Goal: Task Accomplishment & Management: Complete application form

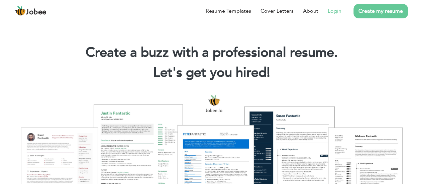
click at [335, 9] on link "Login" at bounding box center [335, 11] width 14 height 8
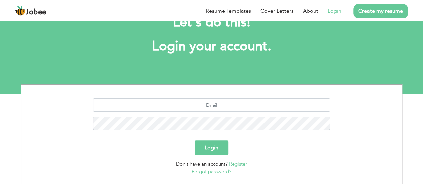
scroll to position [27, 0]
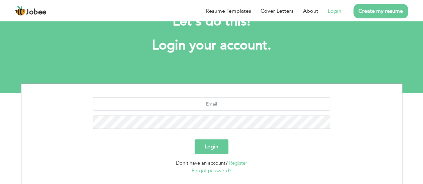
click at [236, 164] on link "Register" at bounding box center [238, 163] width 18 height 7
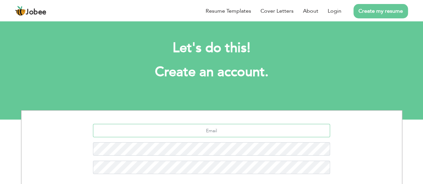
click at [192, 130] on input "text" at bounding box center [211, 130] width 237 height 13
type input "Awaisaslam7035181@gmail.com"
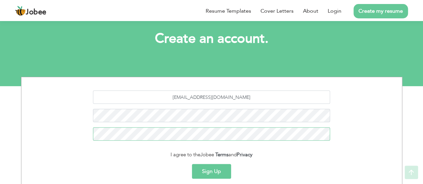
scroll to position [45, 0]
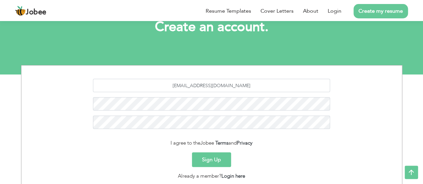
click at [215, 159] on button "Sign Up" at bounding box center [211, 160] width 39 height 15
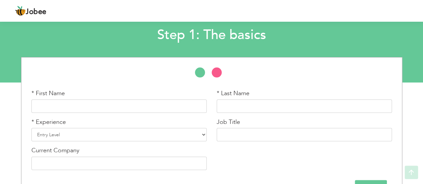
scroll to position [46, 0]
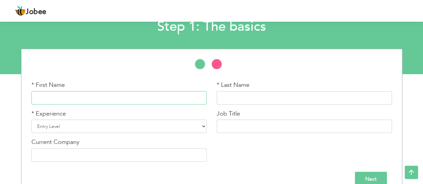
click at [183, 102] on input "text" at bounding box center [118, 97] width 175 height 13
click at [285, 98] on input "text" at bounding box center [304, 97] width 175 height 13
type input "[PERSON_NAME]"
click at [265, 98] on input "text" at bounding box center [304, 97] width 175 height 13
type input "Aslam"
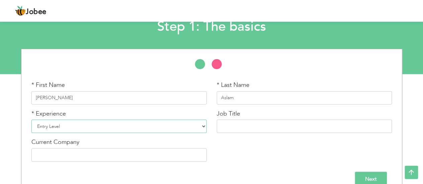
click at [116, 127] on select "Entry Level Less than 1 Year 1 Year 2 Years 3 Years 4 Years 5 Years 6 Years 7 Y…" at bounding box center [118, 126] width 175 height 13
click at [31, 120] on select "Entry Level Less than 1 Year 1 Year 2 Years 3 Years 4 Years 5 Years 6 Years 7 Y…" at bounding box center [118, 126] width 175 height 13
click at [142, 126] on select "Entry Level Less than 1 Year 1 Year 2 Years 3 Years 4 Years 5 Years 6 Years 7 Y…" at bounding box center [118, 126] width 175 height 13
click at [149, 126] on select "Entry Level Less than 1 Year 1 Year 2 Years 3 Years 4 Years 5 Years 6 Years 7 Y…" at bounding box center [118, 126] width 175 height 13
select select "4"
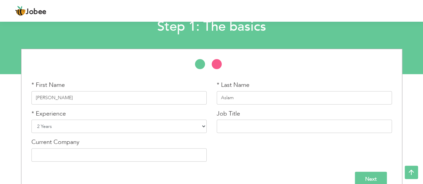
click at [31, 120] on select "Entry Level Less than 1 Year 1 Year 2 Years 3 Years 4 Years 5 Years 6 Years 7 Y…" at bounding box center [118, 126] width 175 height 13
click at [243, 126] on input "text" at bounding box center [304, 126] width 175 height 13
paste input "Admin Executive at Cheetay"
type input "Admin Executive"
click at [160, 155] on input "text" at bounding box center [118, 155] width 175 height 13
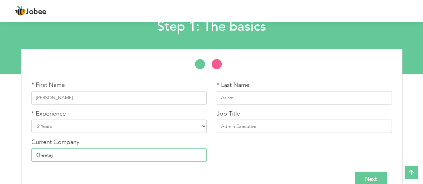
scroll to position [58, 0]
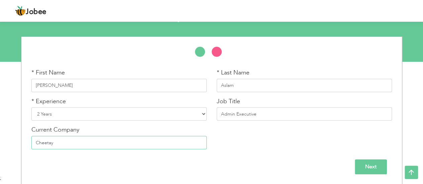
type input "Cheetay"
click at [374, 167] on input "Next" at bounding box center [371, 167] width 32 height 15
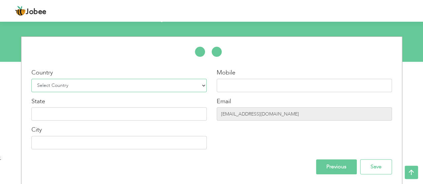
click at [98, 89] on select "Select Country Afghanistan Albania Algeria American Samoa Andorra Angola Anguil…" at bounding box center [118, 85] width 175 height 13
select select "166"
click at [31, 79] on select "Select Country Afghanistan Albania Algeria American Samoa Andorra Angola Anguil…" at bounding box center [118, 85] width 175 height 13
click at [231, 86] on input "text" at bounding box center [304, 85] width 175 height 13
type input "03114676192"
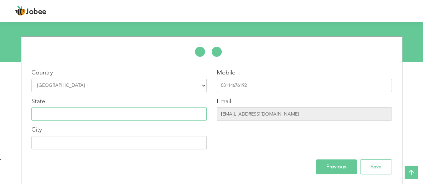
click at [94, 117] on input "text" at bounding box center [118, 113] width 175 height 13
type input "I"
type input "H"
type input "o"
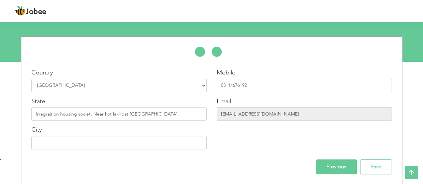
drag, startPoint x: 106, startPoint y: 113, endPoint x: 88, endPoint y: 124, distance: 21.2
click at [88, 124] on div "Country Select Country Afghanistan Albania Algeria American Samoa Andorra Angol…" at bounding box center [118, 112] width 185 height 86
click at [160, 113] on input "Irragraition housing societ, Near kot lakhpat lahore." at bounding box center [118, 113] width 175 height 13
drag, startPoint x: 49, startPoint y: 115, endPoint x: 46, endPoint y: 119, distance: 5.1
click at [46, 119] on input "Irragraition housing societ, Near kot lakhpat lahore." at bounding box center [118, 113] width 175 height 13
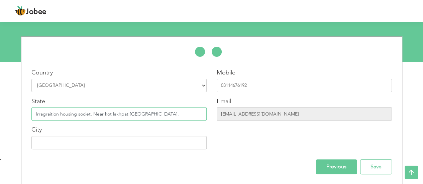
click at [38, 115] on input "Irragraition housing societ, Near kot lakhpat lahore." at bounding box center [118, 113] width 175 height 13
click at [49, 114] on input "Iragraition housing societ, Near kot lakhpat lahore." at bounding box center [118, 113] width 175 height 13
type input "Iragration housing societ, Near kot lakhpat lahore."
click at [71, 141] on input "text" at bounding box center [118, 142] width 175 height 13
type input "[GEOGRAPHIC_DATA]"
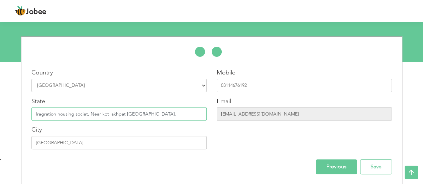
click at [171, 118] on input "Iragration housing societ, Near kot lakhpat lahore." at bounding box center [118, 113] width 175 height 13
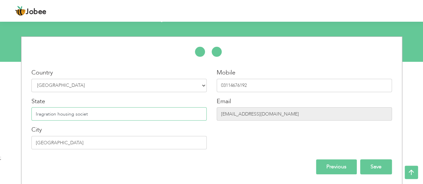
type input "Iragration housing societ"
click at [384, 171] on input "Save" at bounding box center [376, 167] width 32 height 15
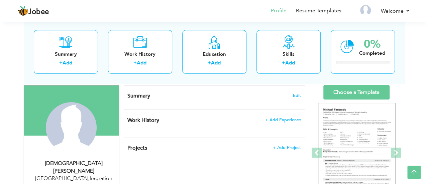
scroll to position [40, 0]
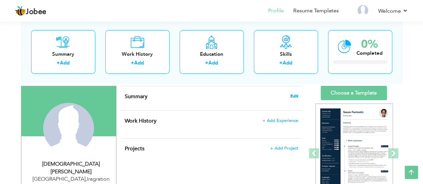
click at [294, 94] on span "Edit" at bounding box center [295, 96] width 8 height 5
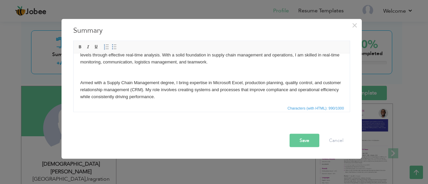
scroll to position [0, 0]
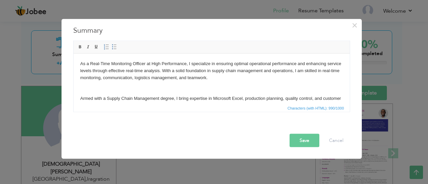
drag, startPoint x: 348, startPoint y: 91, endPoint x: 421, endPoint y: 101, distance: 73.7
click at [179, 70] on body "As a Real-Time Monitoring Officer at High Performance, I specialize in ensuring…" at bounding box center [211, 105] width 263 height 90
click at [196, 79] on body "As a Real-Time Monitoring Officer at High Performance, I specialize in ensuring…" at bounding box center [211, 105] width 263 height 90
click at [119, 79] on body "As a Real-Time Monitoring Officer at High Performance, I specialize in ensuring…" at bounding box center [211, 105] width 263 height 90
click at [167, 78] on body "As a Real-Time Monitoring Officer at High Performance, I specialize in ensuring…" at bounding box center [211, 105] width 263 height 90
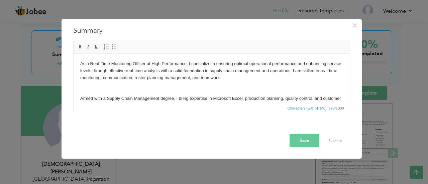
click at [209, 77] on body "As a Real-Time Monitoring Officer at High Performance, I specialize in ensuring…" at bounding box center [211, 105] width 263 height 90
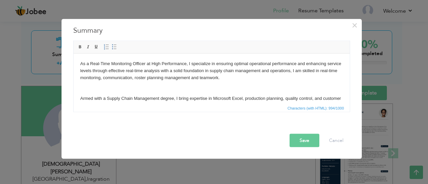
click at [182, 77] on body "As a Real-Time Monitoring Officer at High Performance, I specialize in ensuring…" at bounding box center [211, 105] width 263 height 90
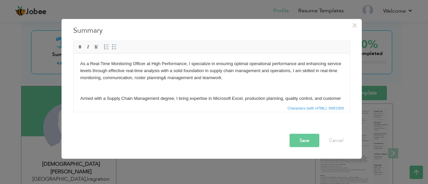
click at [181, 76] on body "As a Real-Time Monitoring Officer at High Performance, I specialize in ensuring…" at bounding box center [211, 105] width 263 height 90
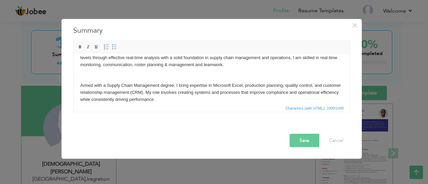
scroll to position [15, 0]
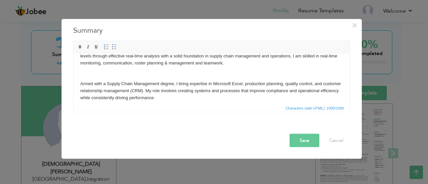
click at [175, 84] on body "As a Real-Time Monitoring Officer at High Performance, I specialize in ensuring…" at bounding box center [211, 91] width 263 height 90
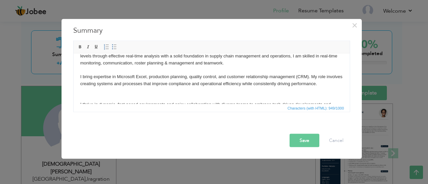
click at [218, 77] on body "As a Real-Time Monitoring Officer at High Performance, I specialize in ensuring…" at bounding box center [211, 84] width 263 height 77
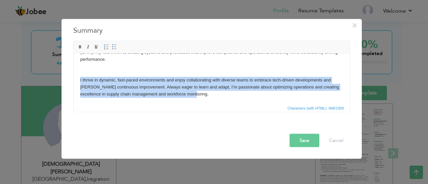
scroll to position [47, 0]
drag, startPoint x: 78, startPoint y: 79, endPoint x: 201, endPoint y: 100, distance: 124.4
click at [201, 100] on html "As a Real-Time Monitoring Officer at High Performance, I specialize in ensuring…" at bounding box center [211, 55] width 276 height 97
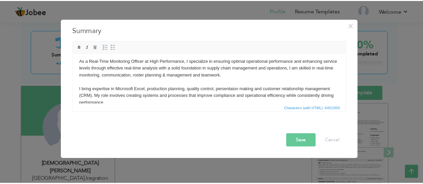
scroll to position [0, 0]
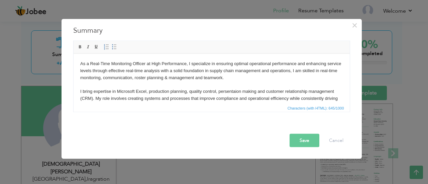
click at [211, 79] on body "As a Real-Time Monitoring Officer at High Performance, I specialize in ensuring…" at bounding box center [211, 88] width 263 height 56
click at [187, 92] on body "As a Real-Time Monitoring Officer at High Performance, I specialize in ensuring…" at bounding box center [211, 88] width 263 height 56
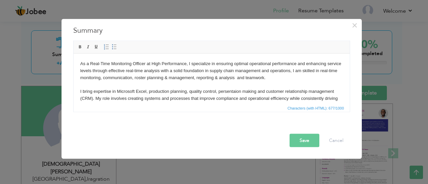
click at [304, 138] on button "Save" at bounding box center [305, 140] width 30 height 13
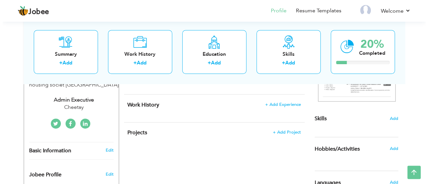
scroll to position [143, 0]
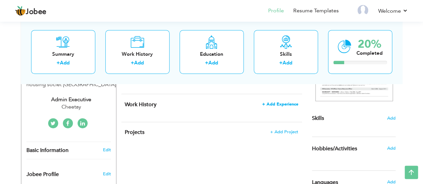
click at [277, 102] on span "+ Add Experience" at bounding box center [280, 104] width 36 height 5
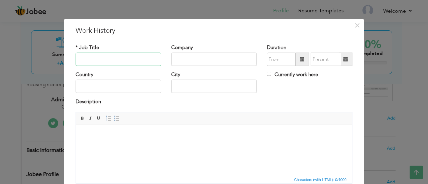
click at [105, 61] on input "text" at bounding box center [119, 59] width 86 height 13
paste input "Admin Executive at Cheetay"
type input "Admin Executive"
click at [177, 56] on input "text" at bounding box center [214, 59] width 86 height 13
type input "Cheetay"
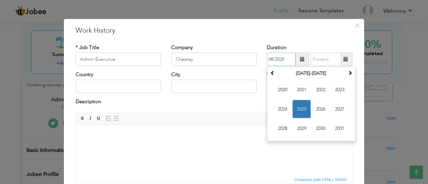
click at [275, 61] on input "08/2025" at bounding box center [281, 59] width 29 height 13
click at [273, 72] on th at bounding box center [273, 74] width 8 height 10
click at [299, 126] on span "2019" at bounding box center [302, 129] width 18 height 18
click at [301, 109] on span "Jun" at bounding box center [302, 109] width 18 height 18
type input "06/2019"
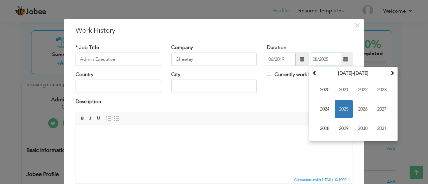
click at [313, 59] on input "08/2025" at bounding box center [326, 59] width 30 height 13
click at [340, 90] on span "2021" at bounding box center [344, 90] width 18 height 18
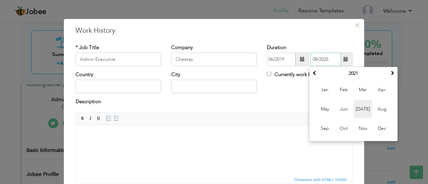
click at [357, 108] on span "Jul" at bounding box center [363, 109] width 18 height 18
type input "07/2021"
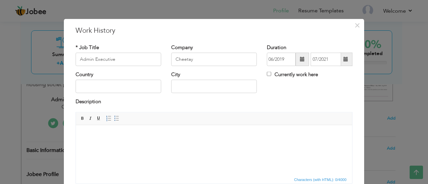
click at [269, 75] on label "Currently work here" at bounding box center [292, 74] width 51 height 7
click at [269, 75] on input "Currently work here" at bounding box center [269, 74] width 4 height 4
checkbox input "true"
click at [269, 75] on label "Currently work here" at bounding box center [292, 74] width 51 height 7
click at [269, 75] on input "Currently work here" at bounding box center [269, 74] width 4 height 4
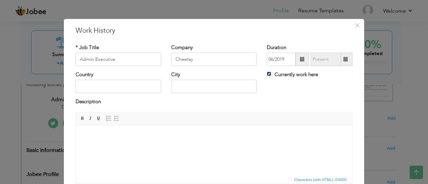
checkbox input "false"
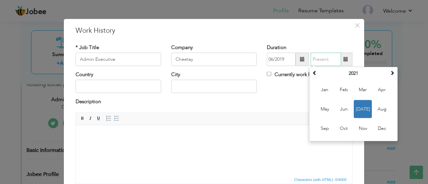
click at [317, 61] on input "text" at bounding box center [326, 59] width 30 height 13
click at [359, 106] on span "Jul" at bounding box center [363, 109] width 18 height 18
type input "07/2021"
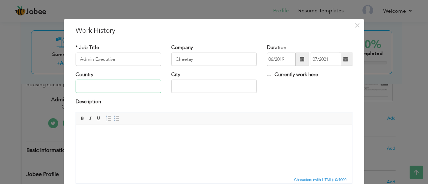
click at [130, 83] on input "text" at bounding box center [119, 86] width 86 height 13
type input "Pakisatn"
click at [195, 89] on input "text" at bounding box center [214, 86] width 86 height 13
type input "Lahore"
click at [119, 134] on body at bounding box center [214, 135] width 263 height 7
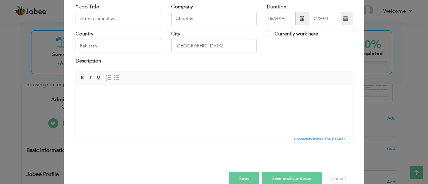
scroll to position [53, 0]
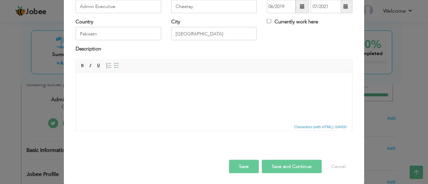
click at [96, 86] on html at bounding box center [214, 82] width 276 height 20
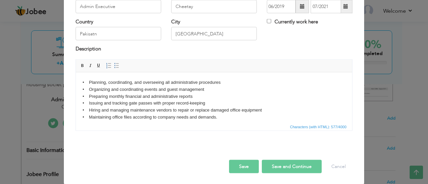
scroll to position [0, 0]
click at [133, 83] on body "• Planning, coordinating, and overseeing all administrative procedures • Organi…" at bounding box center [214, 103] width 263 height 49
click at [102, 118] on body "• Planning and overseeing all administrative procedures • Organizing and coordi…" at bounding box center [214, 103] width 263 height 49
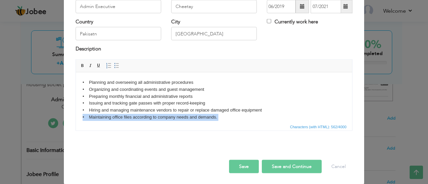
click at [102, 118] on body "• Planning and overseeing all administrative procedures • Organizing and coordi…" at bounding box center [214, 103] width 263 height 49
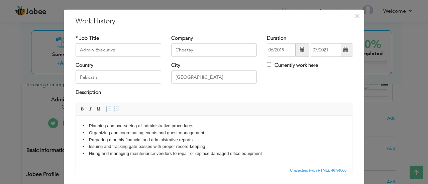
scroll to position [9, 0]
click at [102, 49] on input "Admin Executive" at bounding box center [119, 50] width 86 height 13
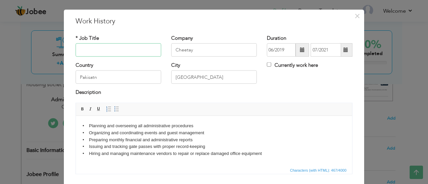
paste input "Operations Executive at Cheetay"
type input "Operations Executive"
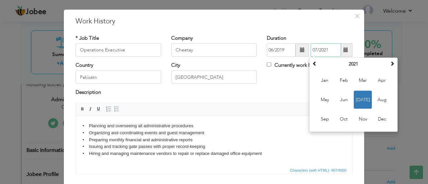
click at [332, 50] on input "07/2021" at bounding box center [326, 50] width 30 height 13
click at [314, 66] on th at bounding box center [315, 64] width 8 height 10
click at [390, 64] on span at bounding box center [392, 63] width 5 height 5
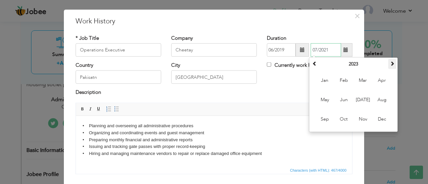
click at [390, 64] on span at bounding box center [392, 63] width 5 height 5
click at [365, 83] on span "Mar" at bounding box center [363, 81] width 18 height 18
type input "03/2024"
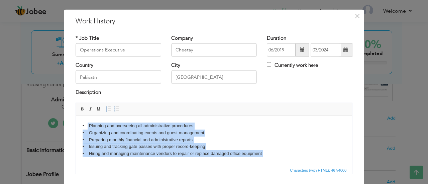
scroll to position [5, 0]
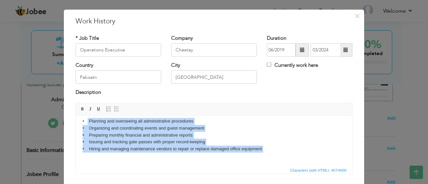
drag, startPoint x: 88, startPoint y: 126, endPoint x: 270, endPoint y: 164, distance: 186.6
click at [270, 164] on html "• Planning and overseeing all administrative procedures • Organizing and coordi…" at bounding box center [214, 138] width 276 height 55
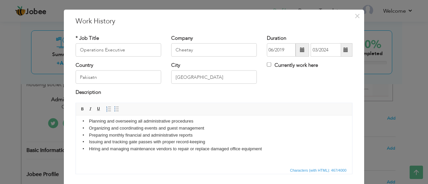
scroll to position [0, 0]
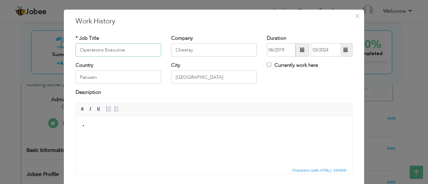
click at [106, 49] on input "Operations Executive" at bounding box center [119, 50] width 86 height 13
click at [103, 125] on body "•" at bounding box center [214, 125] width 263 height 7
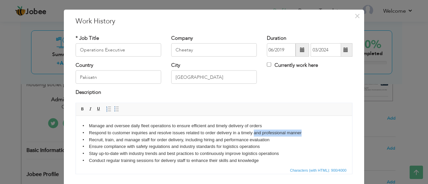
drag, startPoint x: 254, startPoint y: 131, endPoint x: 305, endPoint y: 133, distance: 50.2
click at [305, 133] on body "• Manage and oversee daily fleet operations to ensure efficient and timely deli…" at bounding box center [214, 150] width 263 height 56
click at [205, 140] on body "• Manage and oversee daily fleet operations to ensure efficient and timely deli…" at bounding box center [214, 150] width 263 height 56
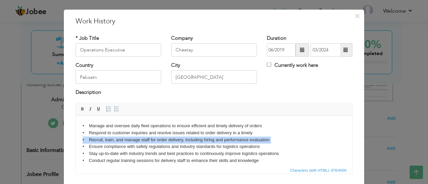
click at [205, 140] on body "• Manage and oversee daily fleet operations to ensure efficient and timely deli…" at bounding box center [214, 150] width 263 height 56
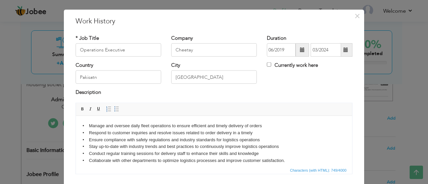
click at [239, 138] on body "• Manage and oversee daily fleet operations to ensure efficient and timely deli…" at bounding box center [214, 146] width 263 height 49
click at [214, 147] on body "• Manage and oversee daily fleet operations to ensure efficient and timely deli…" at bounding box center [214, 146] width 263 height 49
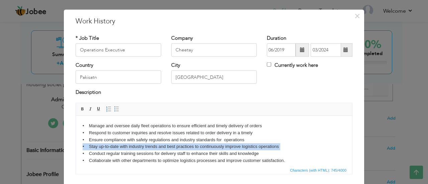
click at [214, 147] on body "• Manage and oversee daily fleet operations to ensure efficient and timely deli…" at bounding box center [214, 146] width 263 height 49
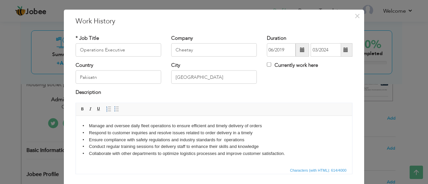
click at [111, 128] on body "• Manage and oversee daily fleet operations to ensure efficient and timely deli…" at bounding box center [214, 143] width 263 height 42
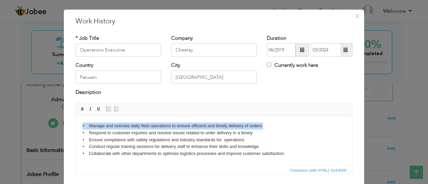
click at [111, 128] on body "• Manage and oversee daily fleet operations to ensure efficient and timely deli…" at bounding box center [214, 143] width 263 height 42
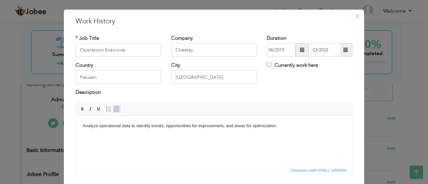
click at [114, 111] on span at bounding box center [116, 108] width 5 height 5
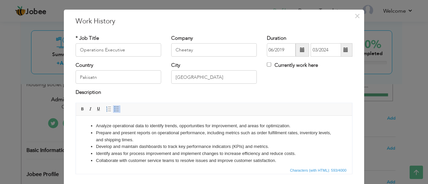
click at [239, 129] on li "Analyze operational data to identify trends, opportunities for improvement, and…" at bounding box center [214, 125] width 236 height 7
click at [261, 127] on li "Analyze operational data to identify trends, opportunities for improvement and …" at bounding box center [214, 125] width 236 height 7
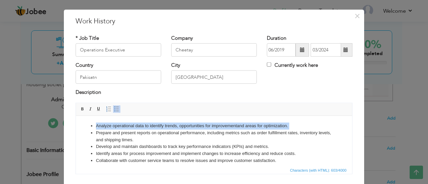
click at [261, 127] on li "Analyze operational data to identify trends, opportunities for improvement and …" at bounding box center [214, 125] width 236 height 7
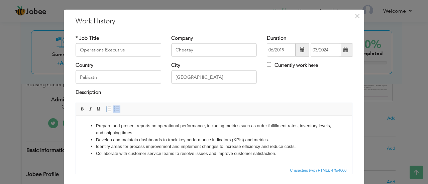
click at [284, 154] on li "Collaborate with customer service teams to resolve issues and improve customer …" at bounding box center [214, 153] width 236 height 7
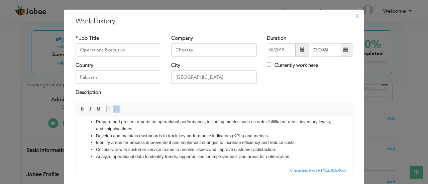
click at [109, 107] on span "Insert/Remove Numbered List Insert/Remove Bulleted List" at bounding box center [113, 109] width 16 height 8
click at [114, 109] on span at bounding box center [116, 108] width 5 height 5
click at [102, 162] on li "Analyze operational data to identify trends, opportunities for improvement and …" at bounding box center [214, 160] width 236 height 14
click at [273, 161] on li "Manage and oversee daily fleet operations to ensure efficient and timely delive…" at bounding box center [214, 163] width 236 height 7
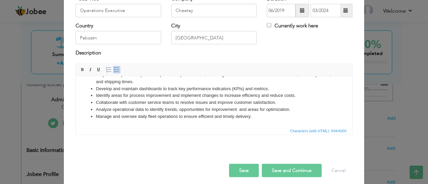
scroll to position [53, 0]
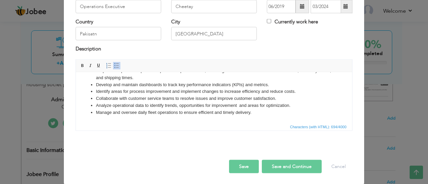
click at [297, 166] on button "Save and Continue" at bounding box center [292, 166] width 60 height 13
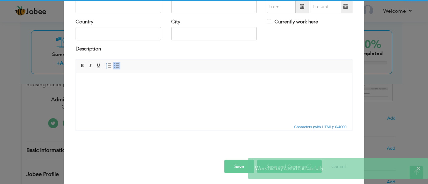
scroll to position [0, 0]
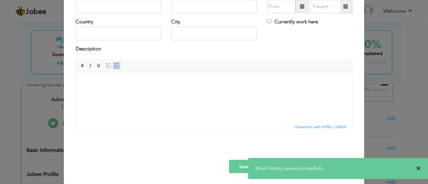
click at [418, 168] on span "×" at bounding box center [418, 168] width 5 height 7
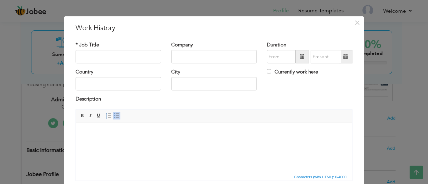
scroll to position [1, 0]
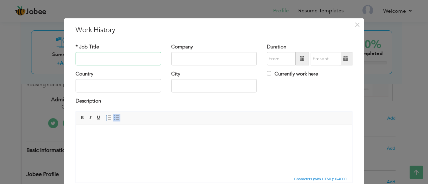
click at [121, 59] on input "text" at bounding box center [119, 58] width 86 height 13
paste input "Operations Assistant at Blue Technologies"
drag, startPoint x: 116, startPoint y: 60, endPoint x: 156, endPoint y: 61, distance: 39.8
click at [156, 61] on input "Operations Assistant at Blue Technologies" at bounding box center [119, 58] width 86 height 13
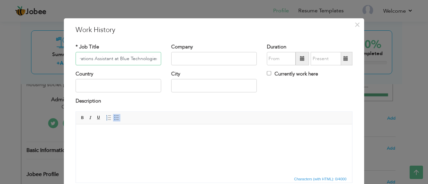
type input "Operations Assistant at Blue Technologies"
click at [187, 56] on input "text" at bounding box center [214, 58] width 86 height 13
paste input "Blue Technologies"
type input "Blue Technologies"
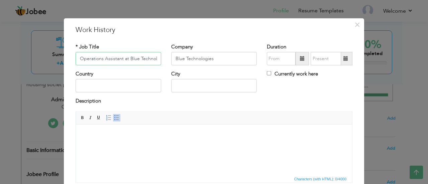
click at [154, 59] on input "Operations Assistant at Blue Technologies" at bounding box center [119, 58] width 86 height 13
type input "Operations Assistant"
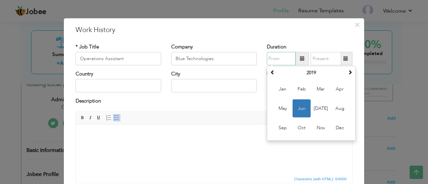
click at [272, 57] on input "text" at bounding box center [281, 58] width 29 height 13
click at [346, 72] on th at bounding box center [350, 73] width 8 height 10
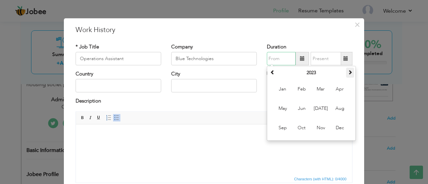
click at [346, 72] on th at bounding box center [350, 73] width 8 height 10
click at [336, 94] on span "Apr" at bounding box center [340, 89] width 18 height 18
type input "04/2024"
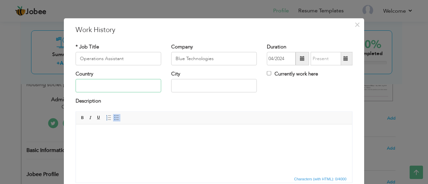
click at [110, 81] on input "text" at bounding box center [119, 85] width 86 height 13
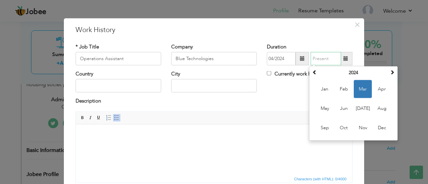
click at [316, 60] on input "text" at bounding box center [326, 58] width 30 height 13
click at [360, 109] on span "Jul" at bounding box center [363, 109] width 18 height 18
type input "07/2024"
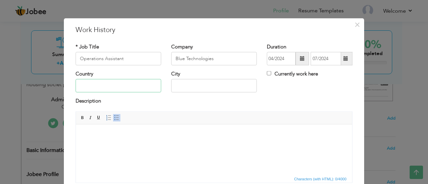
click at [117, 83] on input "text" at bounding box center [119, 85] width 86 height 13
type input "[GEOGRAPHIC_DATA]"
click at [180, 84] on input "text" at bounding box center [214, 85] width 86 height 13
type input "[GEOGRAPHIC_DATA]"
click at [102, 135] on body at bounding box center [214, 134] width 263 height 7
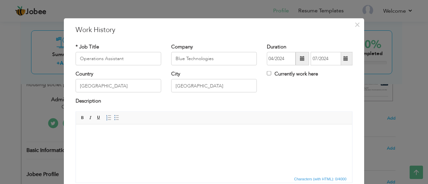
click at [106, 134] on body at bounding box center [214, 134] width 263 height 7
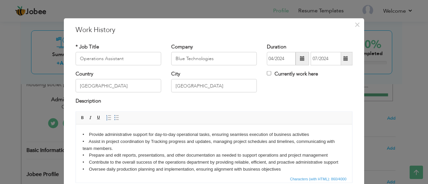
click at [296, 144] on body "• Provide administrative support for day-to-day operational tasks, ensuring sea…" at bounding box center [214, 159] width 263 height 56
click at [81, 151] on html "• Provide administrative support for day-to-day operational tasks, ensuring sea…" at bounding box center [214, 159] width 276 height 69
click at [122, 156] on body "• Provide administrative support for day-to-day operational tasks, ensuring sea…" at bounding box center [214, 159] width 263 height 56
click at [150, 155] on body "• Provide administrative support for day-to-day operational tasks, ensuring sea…" at bounding box center [214, 159] width 263 height 56
click at [267, 164] on body "• Provide administrative support for day-to-day operational tasks, ensuring sea…" at bounding box center [214, 159] width 263 height 56
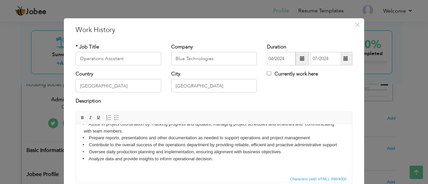
scroll to position [19, 0]
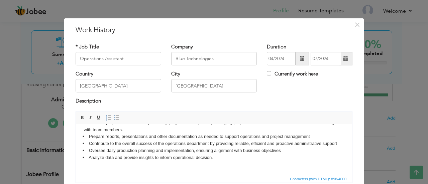
click at [217, 158] on body "• Provide administrative support for day-to-day operational tasks, ensuring sea…" at bounding box center [214, 140] width 263 height 56
click at [105, 59] on input "Operations Assistant" at bounding box center [119, 58] width 86 height 13
click at [224, 160] on body "• Provide administrative support for day-to-day operational tasks, ensuring sea…" at bounding box center [214, 140] width 263 height 56
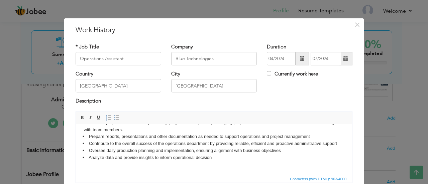
click at [232, 155] on body "• Provide administrative support for day-to-day operational tasks, ensuring sea…" at bounding box center [214, 143] width 263 height 63
click at [232, 155] on body "• Provide administrative support for day-to-day operational tasks, ensuring sea…" at bounding box center [214, 147] width 263 height 70
click at [114, 116] on span at bounding box center [116, 117] width 5 height 5
click at [114, 115] on span at bounding box center [116, 117] width 5 height 5
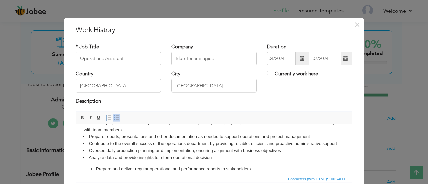
click at [94, 169] on ul "​​​​​​​ Prepare and deliver regular operational and performance reports to stak…" at bounding box center [214, 169] width 263 height 7
click at [100, 168] on li "Prepare and deliver regular operational and performance reports to stakeholders." at bounding box center [214, 169] width 236 height 7
click at [95, 160] on body "• Provide administrative support for day-to-day operational tasks, ensuring sea…" at bounding box center [214, 143] width 263 height 63
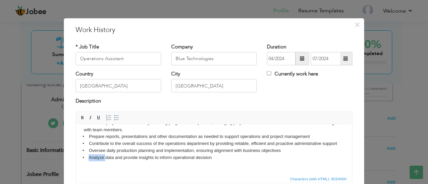
click at [95, 160] on body "• Provide administrative support for day-to-day operational tasks, ensuring sea…" at bounding box center [214, 143] width 263 height 63
copy body "• Analyze data and provide insights to inform operational decision"
click at [92, 165] on body "• Provide administrative support for day-to-day operational tasks, ensuring sea…" at bounding box center [214, 143] width 263 height 63
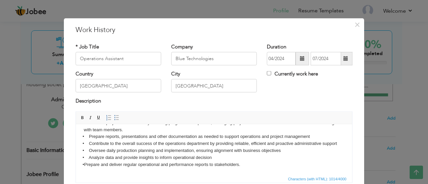
click at [206, 165] on body "• Provide administrative support for day-to-day operational tasks, ensuring sea…" at bounding box center [214, 147] width 263 height 70
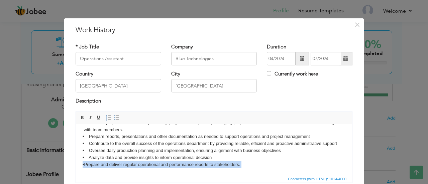
click at [206, 165] on body "• Provide administrative support for day-to-day operational tasks, ensuring sea…" at bounding box center [214, 147] width 263 height 70
copy body "• Prepare and deliver regular operational and performance reports to stakeholde…"
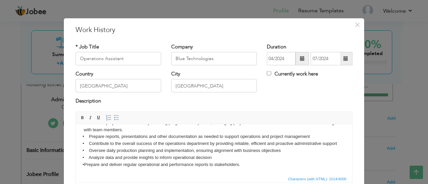
click at [253, 168] on body "• Provide administrative support for day-to-day operational tasks, ensuring sea…" at bounding box center [214, 147] width 263 height 70
click at [246, 164] on body "• Provide administrative support for day-to-day operational tasks, ensuring sea…" at bounding box center [214, 147] width 263 height 70
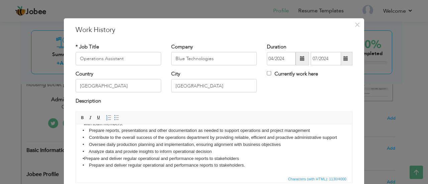
click at [247, 166] on body "• Provide administrative support for day-to-day operational tasks, ensuring sea…" at bounding box center [214, 148] width 263 height 84
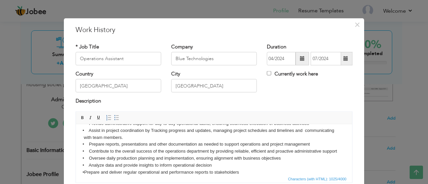
scroll to position [0, 0]
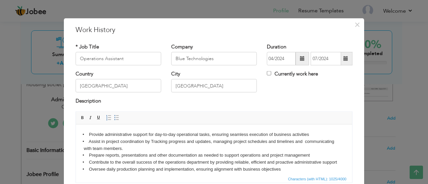
click at [209, 134] on body "• Provide administrative support for day-to-day operational tasks, ensuring sea…" at bounding box center [214, 173] width 263 height 84
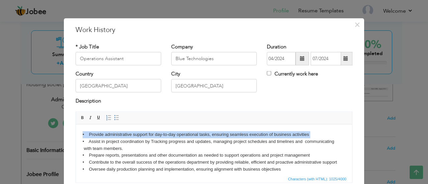
click at [209, 134] on body "• Provide administrative support for day-to-day operational tasks, ensuring sea…" at bounding box center [214, 173] width 263 height 84
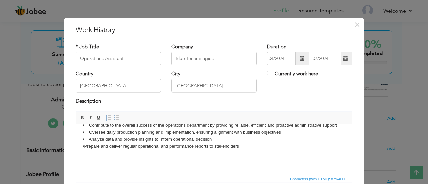
scroll to position [33, 0]
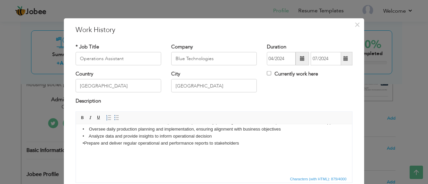
click at [250, 146] on body "• Assist in project coordination by Tracking progress and updates, managing pro…" at bounding box center [214, 136] width 263 height 77
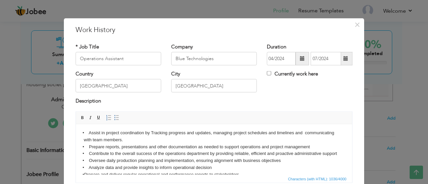
scroll to position [0, 0]
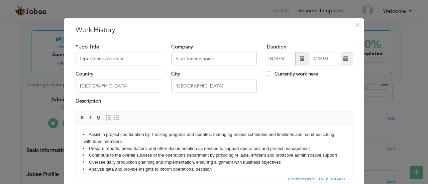
click at [220, 136] on body "• Assist in project coordination by Tracking progress and updates, managing pro…" at bounding box center [214, 176] width 263 height 90
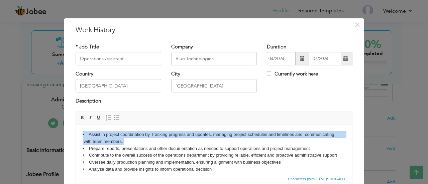
click at [220, 136] on body "• Assist in project coordination by Tracking progress and updates, managing pro…" at bounding box center [214, 176] width 263 height 90
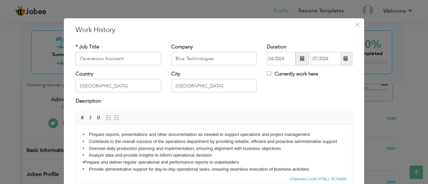
click at [313, 138] on body "• Prepare reports, presentations and other documentation as needed to support o…" at bounding box center [214, 169] width 263 height 77
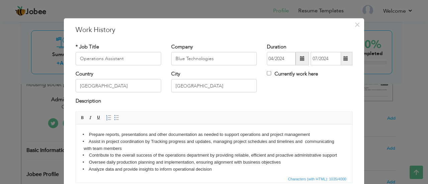
click at [196, 163] on body "• Prepare reports, presentations and other documentation as needed to support o…" at bounding box center [214, 176] width 263 height 90
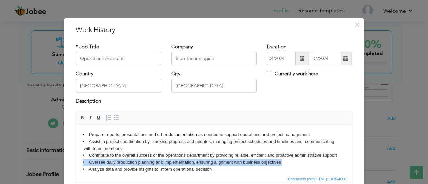
click at [196, 163] on body "• Prepare reports, presentations and other documentation as needed to support o…" at bounding box center [214, 176] width 263 height 90
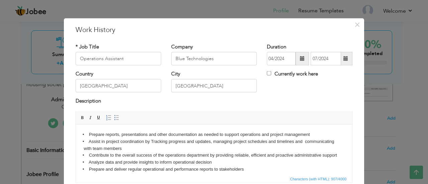
click at [131, 149] on body "• Prepare reports, presentations and other documentation as needed to support o…" at bounding box center [214, 173] width 263 height 84
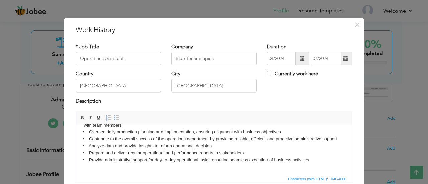
scroll to position [54, 0]
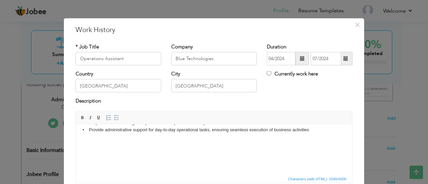
drag, startPoint x: 350, startPoint y: 151, endPoint x: 419, endPoint y: 304, distance: 168.4
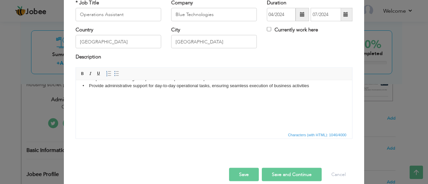
scroll to position [53, 0]
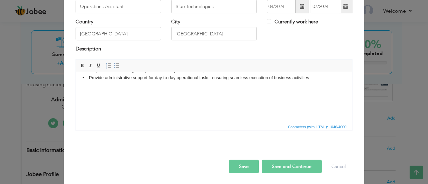
click at [287, 161] on button "Save and Continue" at bounding box center [292, 166] width 60 height 13
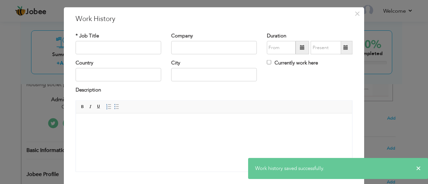
scroll to position [11, 0]
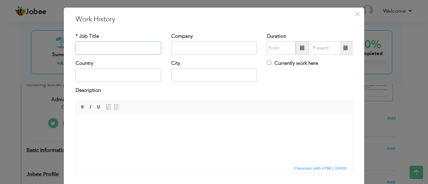
click at [135, 50] on input "text" at bounding box center [119, 48] width 86 height 13
paste input "RTM & Data analyst Officer at High Performance"
type input "RTM Officer"
click at [187, 46] on input "text" at bounding box center [214, 48] width 86 height 13
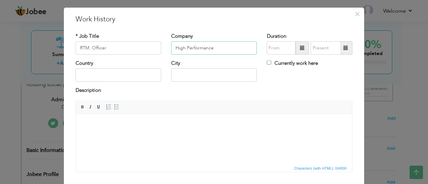
type input "High Performance"
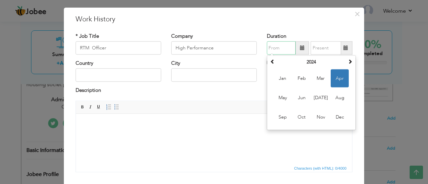
click at [270, 51] on input "text" at bounding box center [281, 48] width 29 height 13
click at [337, 97] on span "Aug" at bounding box center [340, 98] width 18 height 18
type input "08/2024"
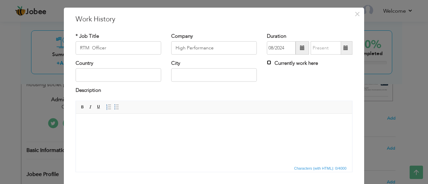
click at [268, 61] on input "Currently work here" at bounding box center [269, 63] width 4 height 4
checkbox input "true"
click at [120, 75] on input "text" at bounding box center [119, 75] width 86 height 13
type input "[GEOGRAPHIC_DATA]"
click at [186, 78] on input "text" at bounding box center [214, 75] width 86 height 13
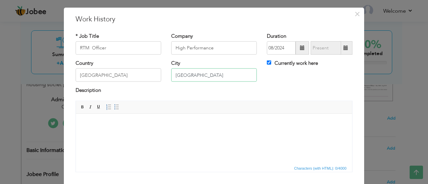
type input "[GEOGRAPHIC_DATA]"
click at [115, 122] on body at bounding box center [214, 123] width 263 height 7
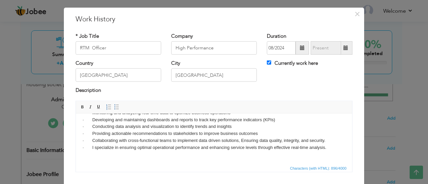
click at [94, 147] on body "· Monitoring and analyzing real-time data to optimize business operations · Dev…" at bounding box center [214, 133] width 263 height 63
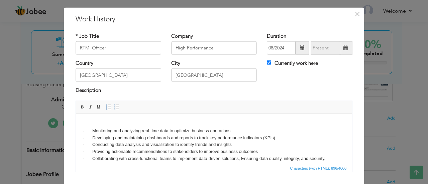
click at [93, 131] on body "· Monitoring and analyzing real-time data to optimize business operations · Dev…" at bounding box center [214, 151] width 263 height 63
click at [113, 109] on link "Insert/Remove Bulleted List" at bounding box center [116, 106] width 7 height 7
click at [90, 137] on body "Monitoring and analyzing real-time data to optimize business operations · Devel…" at bounding box center [214, 151] width 263 height 63
click at [93, 142] on body "Monitoring and analyzing real-time data to optimize business operations Develop…" at bounding box center [214, 151] width 263 height 63
click at [93, 154] on body "Monitoring and analyzing real-time data to optimize business operations Develop…" at bounding box center [214, 151] width 263 height 63
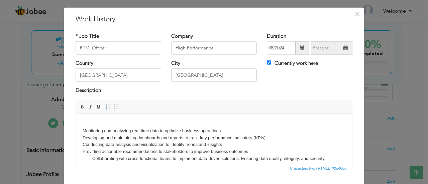
click at [93, 156] on body "Monitoring and analyzing real-time data to optimize business operations Develop…" at bounding box center [214, 151] width 263 height 63
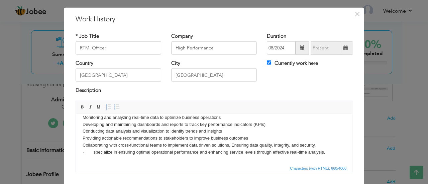
scroll to position [26, 0]
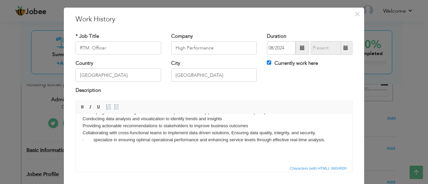
click at [95, 138] on body "Monitoring and analyzing real-time data to optimize business operations Develop…" at bounding box center [214, 126] width 263 height 63
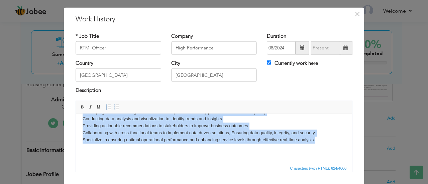
drag, startPoint x: 83, startPoint y: 123, endPoint x: 321, endPoint y: 138, distance: 238.4
click at [321, 138] on body "Monitoring and analyzing real-time data to optimize business operations Develop…" at bounding box center [214, 126] width 263 height 63
click at [114, 105] on span at bounding box center [116, 106] width 5 height 5
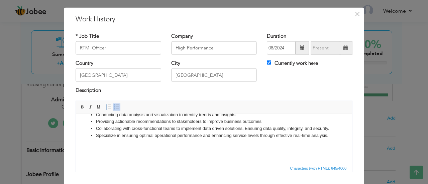
click at [122, 132] on li "Collaborating with cross-functional teams to implement data driven solutions, E…" at bounding box center [214, 128] width 236 height 7
click at [129, 139] on li "Specialize in ensuring optimal operational performance and enhancing service le…" at bounding box center [214, 135] width 236 height 7
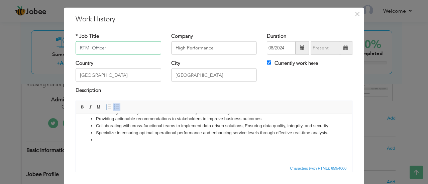
click at [107, 48] on input "RTM Officer" at bounding box center [119, 48] width 86 height 13
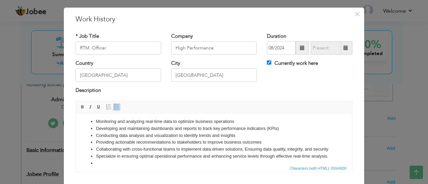
scroll to position [0, 0]
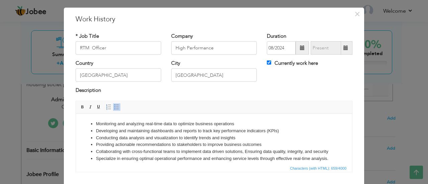
click at [219, 132] on li "Developing and maintaining dashboards and reports to track key performance indi…" at bounding box center [214, 131] width 236 height 7
drag, startPoint x: 253, startPoint y: 131, endPoint x: 288, endPoint y: 131, distance: 34.8
click at [288, 131] on li "Developing and maintaining dashboards and reports to track agents performance i…" at bounding box center [214, 131] width 236 height 7
click at [221, 137] on li "Conducting data analysis and visualization to identify trends and insights" at bounding box center [214, 138] width 236 height 7
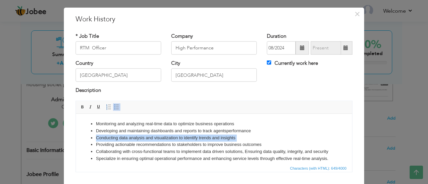
click at [221, 137] on li "Conducting data analysis and visualization to identify trends and insights" at bounding box center [214, 138] width 236 height 7
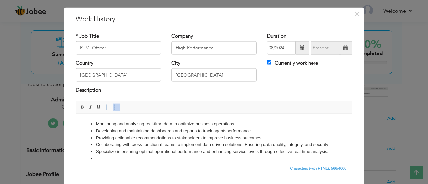
click at [221, 137] on li "Providing actionable recommendations to stakeholders to improve business outcom…" at bounding box center [214, 138] width 236 height 7
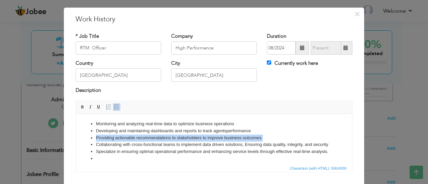
click at [221, 137] on li "Providing actionable recommendations to stakeholders to improve business outcom…" at bounding box center [214, 138] width 236 height 7
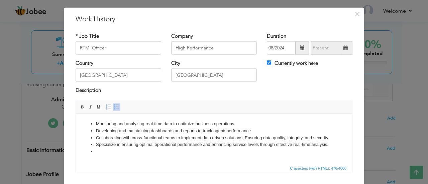
click at [205, 137] on li "Collaborating with cross-functional teams to implement data driven solutions, E…" at bounding box center [214, 138] width 236 height 7
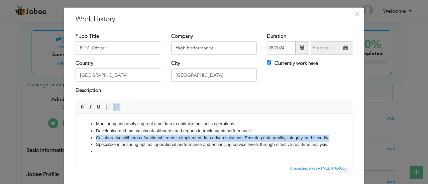
click at [205, 137] on li "Collaborating with cross-functional teams to implement data driven solutions, E…" at bounding box center [214, 138] width 236 height 7
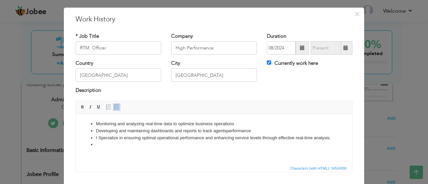
click at [104, 148] on li at bounding box center [214, 144] width 236 height 7
click at [240, 125] on li "Monitoring and analyzing real-time data to optimize business operations" at bounding box center [214, 123] width 236 height 7
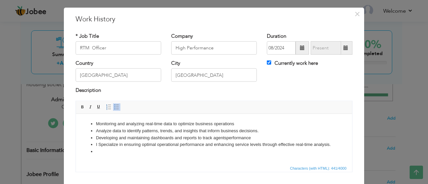
click at [173, 131] on li "Analyze data to identify patterns, trends, and insights that inform business de…" at bounding box center [214, 131] width 236 height 7
click at [98, 155] on li at bounding box center [214, 151] width 236 height 7
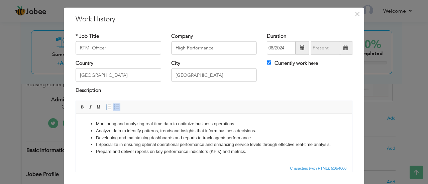
scroll to position [4, 0]
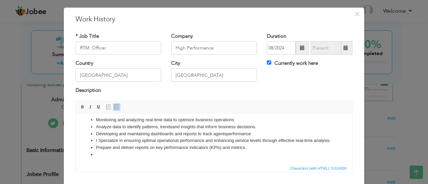
click at [200, 119] on li "Monitoring and analyzing real-time data to optimize business operations" at bounding box center [214, 119] width 236 height 7
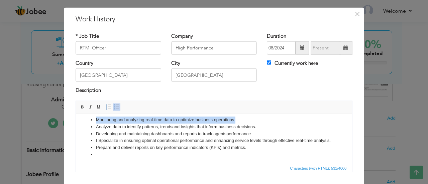
click at [200, 119] on li "Monitoring and analyzing real-time data to optimize business operations" at bounding box center [214, 119] width 236 height 7
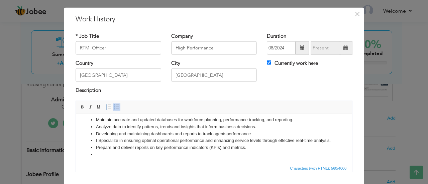
click at [107, 158] on li at bounding box center [214, 154] width 236 height 7
click at [195, 158] on li "Analyze data and prepare reports to identify trends, issues, and opportunities …" at bounding box center [214, 154] width 236 height 7
click at [198, 158] on li "Analyze data and prepare reports to identify issues, and opportunities for impr…" at bounding box center [214, 154] width 236 height 7
click at [271, 158] on li "Analyze data and prepare reports to identify issues and opportunities for impro…" at bounding box center [214, 154] width 236 height 7
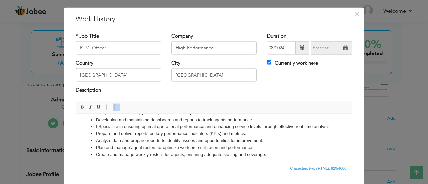
scroll to position [0, 0]
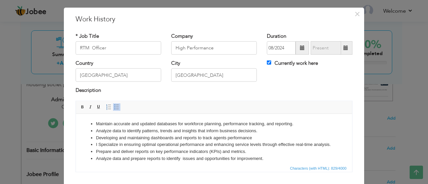
click at [96, 121] on li "Maintain accurate and updated databases for workforce planning, performance tra…" at bounding box center [214, 123] width 236 height 7
click at [297, 126] on li "Maintain accurate and updated databases for workforce planning, performance tra…" at bounding box center [214, 123] width 236 height 7
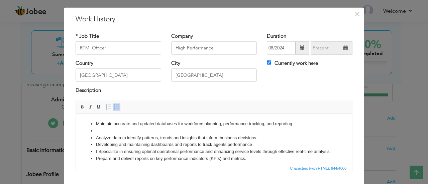
click at [233, 124] on li "Maintain accurate and updated databases for workforce planning, performance tra…" at bounding box center [214, 123] width 236 height 7
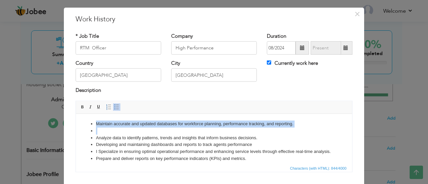
click at [233, 124] on li "Maintain accurate and updated databases for workforce planning, performance tra…" at bounding box center [214, 123] width 236 height 7
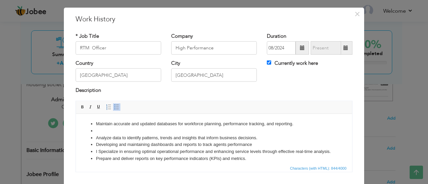
click at [146, 135] on li "Analyze data to identify patterns, trends and insights that inform business dec…" at bounding box center [214, 138] width 236 height 7
click at [103, 131] on li at bounding box center [214, 131] width 236 height 7
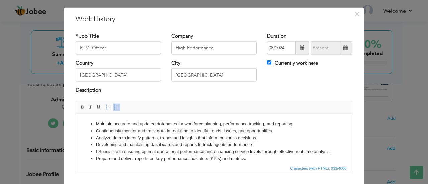
click at [275, 123] on li "Maintain accurate and updated databases for workforce planning, performance tra…" at bounding box center [214, 123] width 236 height 7
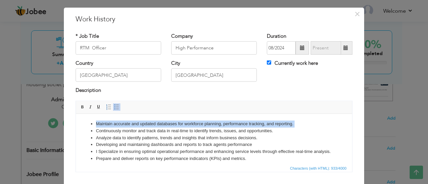
click at [275, 123] on li "Maintain accurate and updated databases for workforce planning, performance tra…" at bounding box center [214, 123] width 236 height 7
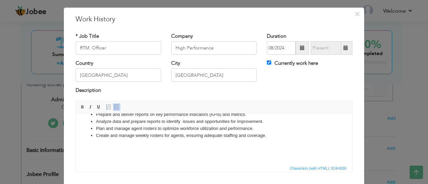
scroll to position [42, 0]
click at [272, 141] on body "Continuously monitor and track data in real-time to identify trends, issues, an…" at bounding box center [214, 120] width 263 height 74
click at [273, 136] on li "Create and manage weekly rosters for agents, ensuring adequate staffing and cov…" at bounding box center [214, 135] width 236 height 7
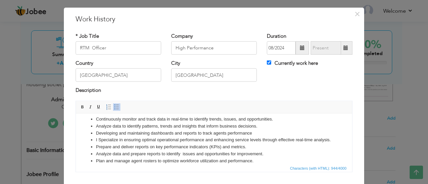
scroll to position [0, 0]
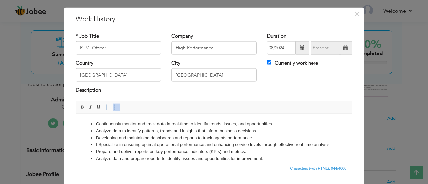
click at [277, 121] on li "Continuously monitor and track data in real-time to identify trends, issues, an…" at bounding box center [214, 123] width 236 height 7
click at [237, 123] on li "Continuously monitor and track data in real-time to identify trends, issues, an…" at bounding box center [214, 123] width 236 height 7
click at [275, 127] on li "Continuously monitor and track data in real-time to identify trends, issues and…" at bounding box center [214, 123] width 236 height 7
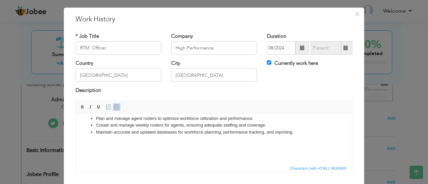
scroll to position [58, 0]
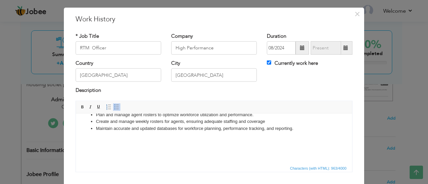
click at [272, 135] on li "Maintain accurate and updated databases for workforce planning, performance tra…" at bounding box center [214, 132] width 236 height 14
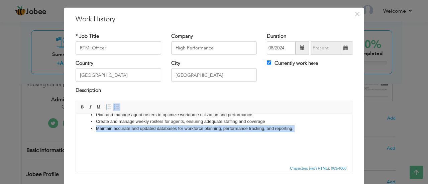
click at [272, 135] on li "Maintain accurate and updated databases for workforce planning, performance tra…" at bounding box center [214, 132] width 236 height 14
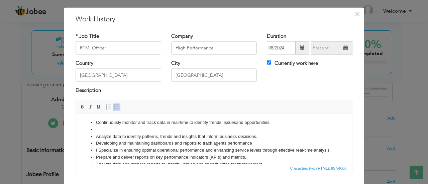
scroll to position [1, 0]
click at [165, 130] on li at bounding box center [214, 130] width 236 height 7
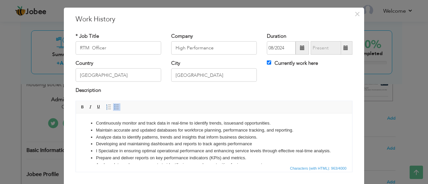
click at [267, 131] on li "Maintain accurate and updated databases for workforce planning, performance tra…" at bounding box center [214, 130] width 236 height 7
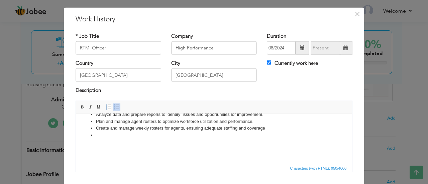
scroll to position [57, 0]
click at [130, 142] on body "Continuously monitor and track data in real-time to identify trends, issues and…" at bounding box center [214, 113] width 263 height 88
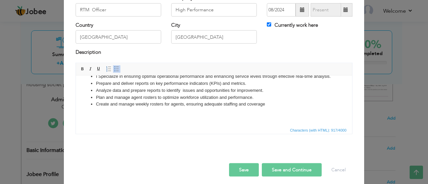
scroll to position [53, 0]
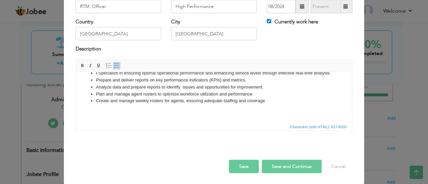
click at [303, 162] on button "Save and Continue" at bounding box center [292, 166] width 60 height 13
checkbox input "false"
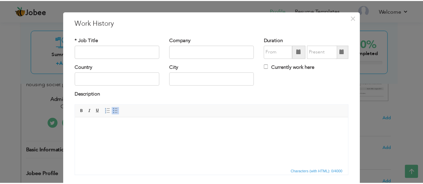
scroll to position [0, 0]
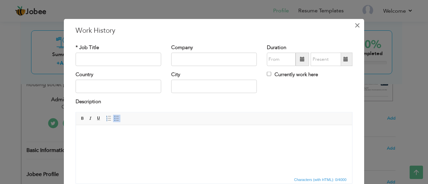
click at [356, 25] on span "×" at bounding box center [358, 25] width 6 height 12
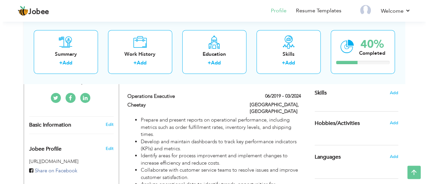
scroll to position [167, 0]
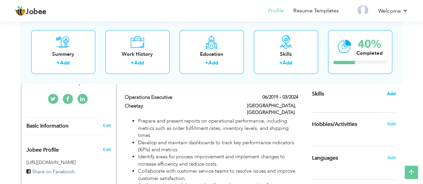
click at [389, 91] on span "Add" at bounding box center [391, 94] width 9 height 6
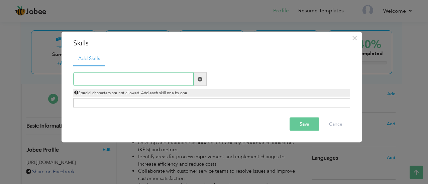
paste input "• Communication skills"
type input "• Communication skills"
click at [200, 81] on span at bounding box center [200, 79] width 5 height 5
click at [201, 77] on span at bounding box center [200, 79] width 5 height 5
click at [163, 77] on input "text" at bounding box center [133, 79] width 120 height 13
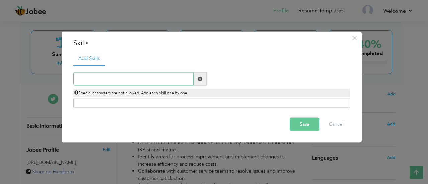
paste input "• Communication skills"
click at [86, 81] on input "• Communication skills" at bounding box center [133, 79] width 120 height 13
type input "Communication skills"
click at [309, 122] on button "Save" at bounding box center [305, 124] width 30 height 13
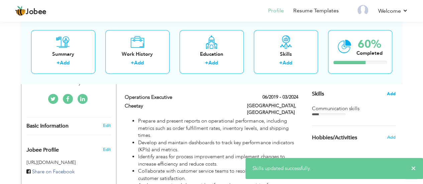
click at [392, 93] on span "Add" at bounding box center [391, 94] width 9 height 6
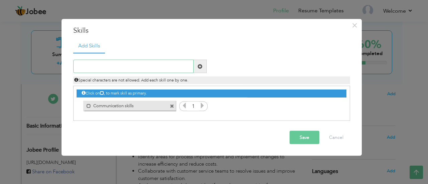
paste input "• Data management"
type input "Data management"
click at [300, 136] on button "Save" at bounding box center [305, 137] width 30 height 13
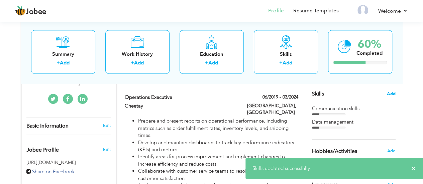
click at [391, 95] on span "Add" at bounding box center [391, 94] width 9 height 6
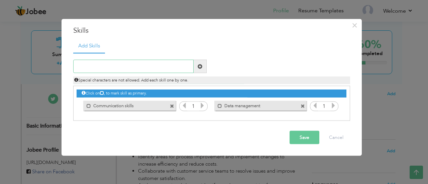
paste input "• Data Analyst"
type input "Data Analyst"
click at [302, 136] on button "Save" at bounding box center [305, 137] width 30 height 13
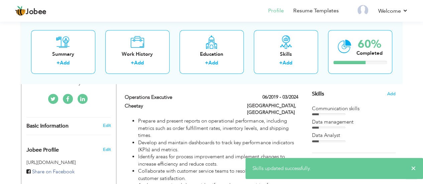
click at [386, 93] on div "Skills Add" at bounding box center [354, 28] width 84 height 139
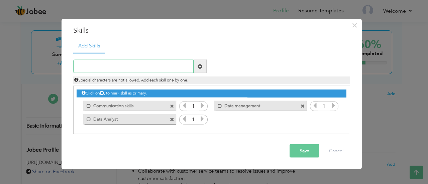
paste input "• Operations Management"
type input "Operations Management"
click at [199, 65] on span at bounding box center [200, 66] width 5 height 5
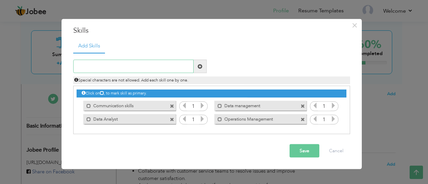
click at [148, 65] on input "text" at bounding box center [133, 66] width 120 height 13
paste input "• Excellent customer service skills"
type input "Excellent customer service skills"
click at [203, 67] on span at bounding box center [200, 66] width 13 height 13
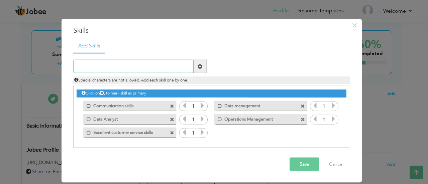
click at [165, 62] on input "text" at bounding box center [133, 66] width 120 height 13
paste input "• Microsoft Office"
type input "Microsoft Office"
click at [201, 65] on span at bounding box center [200, 66] width 5 height 5
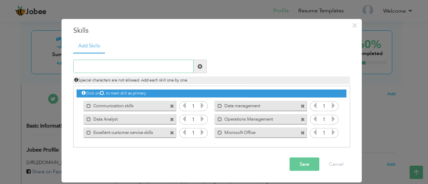
click at [110, 69] on input "text" at bounding box center [133, 66] width 120 height 13
paste input "Process improvement"
type input "Process improvement"
click at [201, 68] on span at bounding box center [200, 66] width 5 height 5
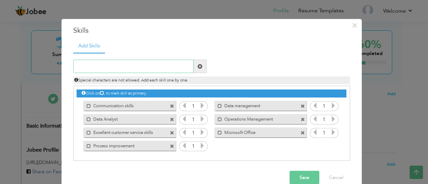
click at [158, 64] on input "text" at bounding box center [133, 66] width 120 height 13
paste input "Time management - Team collaboration"
drag, startPoint x: 118, startPoint y: 65, endPoint x: 162, endPoint y: 65, distance: 43.5
click at [162, 65] on input "Time management - Team collaboration" at bounding box center [133, 66] width 120 height 13
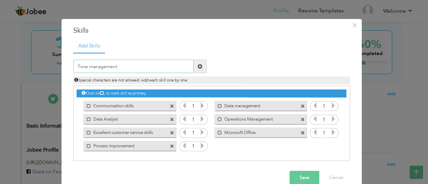
type input "Time management"
click at [200, 66] on span at bounding box center [200, 66] width 13 height 13
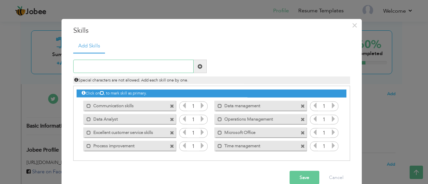
click at [155, 67] on input "text" at bounding box center [133, 66] width 120 height 13
paste input "Team collaboration"
type input "Team collaboration"
click at [199, 67] on span at bounding box center [200, 66] width 5 height 5
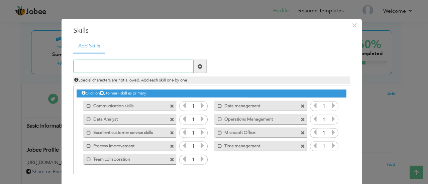
paste input "Customer Relationship Management (CRM)"
click at [169, 63] on input "Customer Relationship Management (CRM)" at bounding box center [133, 66] width 120 height 13
type input "Customer Relationship Management (CRM)"
click at [198, 69] on span at bounding box center [200, 66] width 5 height 5
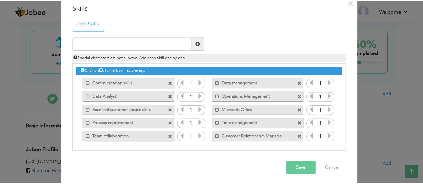
scroll to position [25, 0]
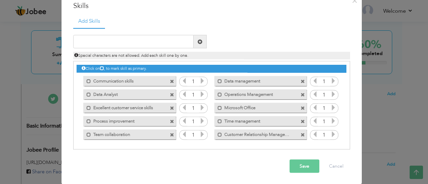
click at [296, 168] on button "Save" at bounding box center [305, 166] width 30 height 13
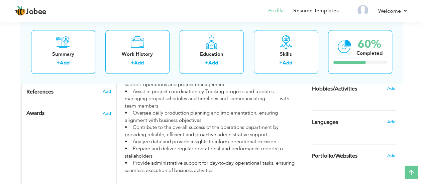
scroll to position [346, 0]
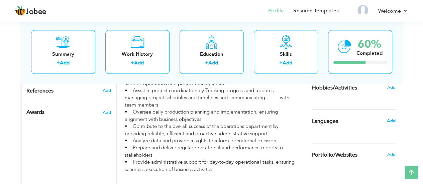
click at [390, 121] on span "Add" at bounding box center [391, 121] width 9 height 6
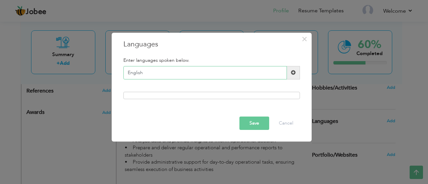
type input "English"
click at [295, 73] on span at bounding box center [293, 72] width 5 height 5
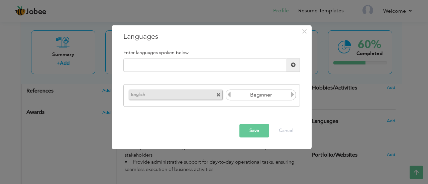
click at [252, 130] on button "Save" at bounding box center [255, 130] width 30 height 13
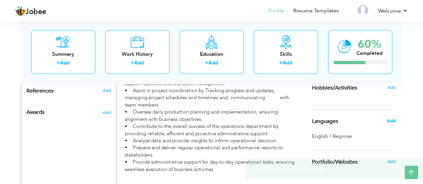
click at [389, 123] on span "Add" at bounding box center [391, 121] width 9 height 6
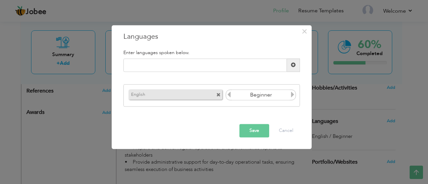
click at [292, 95] on icon at bounding box center [293, 95] width 6 height 6
click at [230, 94] on icon at bounding box center [229, 95] width 6 height 6
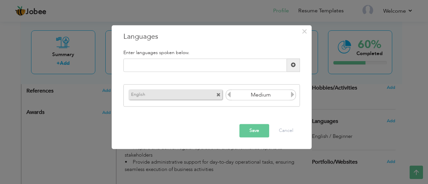
click at [230, 94] on icon at bounding box center [229, 95] width 6 height 6
click at [295, 97] on icon at bounding box center [293, 95] width 6 height 6
click at [250, 130] on button "Save" at bounding box center [255, 130] width 30 height 13
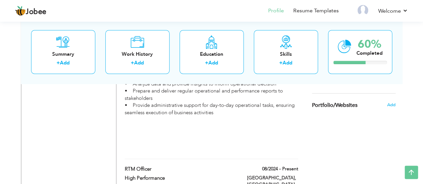
scroll to position [405, 0]
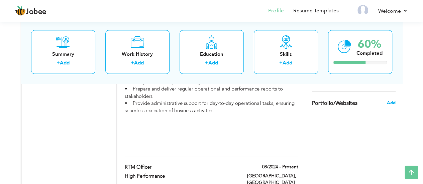
click at [390, 101] on span "Add" at bounding box center [391, 103] width 9 height 6
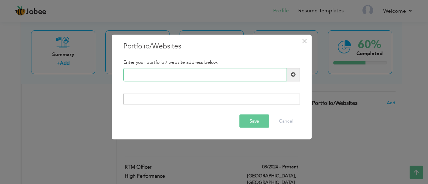
paste input "[URL][DOMAIN_NAME]"
type input "[URL][DOMAIN_NAME]"
click at [254, 121] on button "Save" at bounding box center [255, 121] width 30 height 13
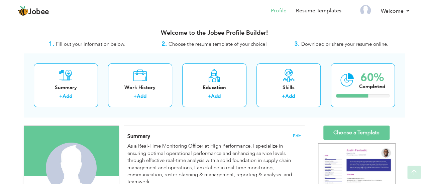
scroll to position [0, 0]
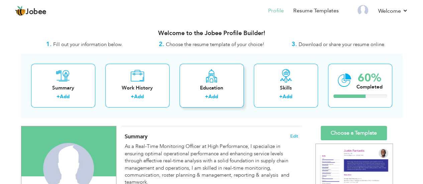
click at [209, 95] on label "+" at bounding box center [206, 96] width 3 height 7
radio input "true"
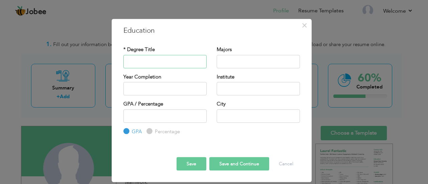
click at [169, 61] on input "text" at bounding box center [165, 61] width 83 height 13
type input "[DOMAIN_NAME]"
click at [226, 61] on input "text" at bounding box center [258, 61] width 83 height 13
drag, startPoint x: 266, startPoint y: 60, endPoint x: 252, endPoint y: 62, distance: 14.2
click at [252, 62] on input "Accounting and Ecomrace" at bounding box center [258, 61] width 83 height 13
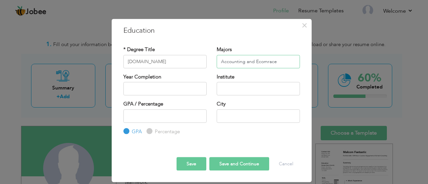
click at [259, 62] on input "Accounting and Ecomrace" at bounding box center [258, 61] width 83 height 13
click at [266, 62] on input "Accounting and Ecomrace" at bounding box center [258, 61] width 83 height 13
click at [282, 59] on input "Accounting and Ecomarce" at bounding box center [258, 61] width 83 height 13
drag, startPoint x: 270, startPoint y: 62, endPoint x: 265, endPoint y: 63, distance: 5.4
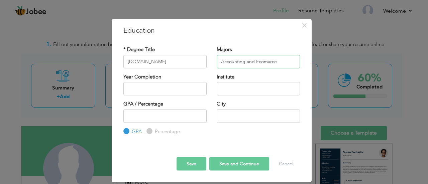
click at [265, 63] on input "Accounting and Ecomarce" at bounding box center [258, 61] width 83 height 13
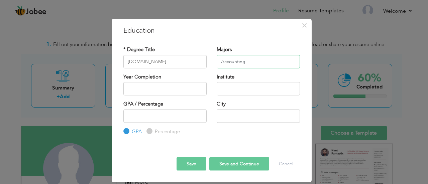
type input "Accounting"
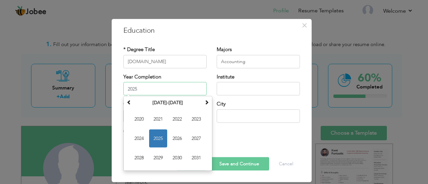
click at [166, 88] on input "2025" at bounding box center [165, 88] width 83 height 13
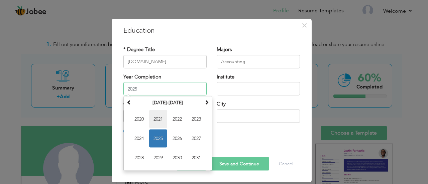
click at [156, 116] on span "2021" at bounding box center [158, 119] width 18 height 18
type input "2021"
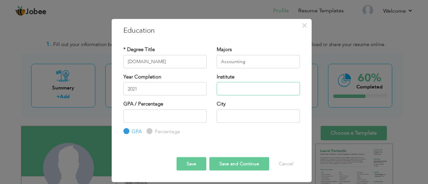
click at [227, 90] on input "text" at bounding box center [258, 88] width 83 height 13
type input "Punjab Collage"
click at [177, 117] on input "number" at bounding box center [165, 115] width 83 height 13
click at [152, 133] on div "Percentage" at bounding box center [163, 131] width 33 height 7
click at [153, 133] on label "Percentage" at bounding box center [166, 131] width 27 height 7
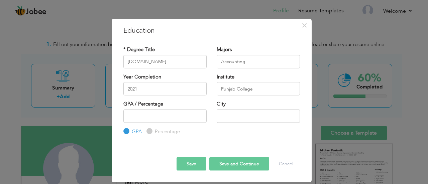
click at [151, 133] on input "Percentage" at bounding box center [149, 132] width 4 height 4
radio input "true"
click at [171, 115] on input "number" at bounding box center [165, 115] width 83 height 13
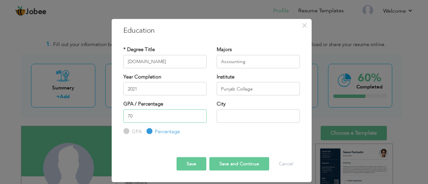
type input "70"
click at [238, 120] on input "text" at bounding box center [258, 115] width 83 height 13
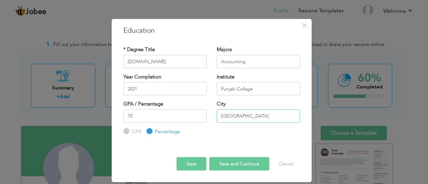
type input "[GEOGRAPHIC_DATA]"
click at [238, 165] on button "Save and Continue" at bounding box center [240, 164] width 60 height 13
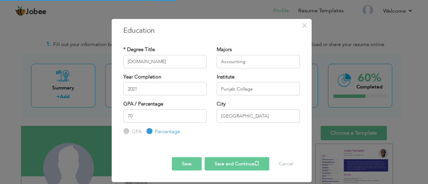
radio input "true"
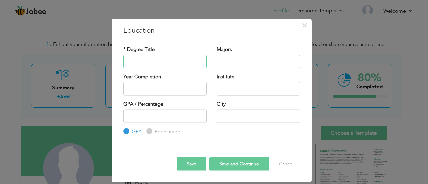
click at [152, 63] on input "text" at bounding box center [165, 61] width 83 height 13
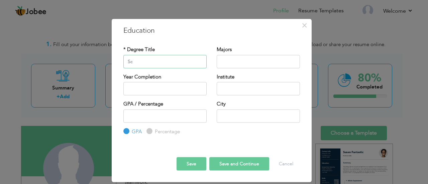
type input "S"
type input "V"
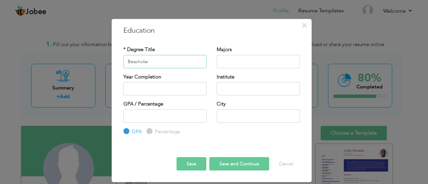
drag, startPoint x: 139, startPoint y: 63, endPoint x: 133, endPoint y: 63, distance: 5.4
click at [133, 63] on input "Beacholar" at bounding box center [165, 61] width 83 height 13
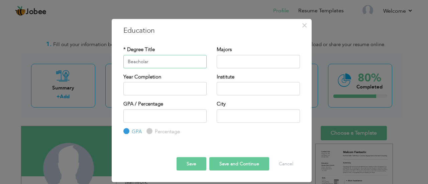
click at [144, 64] on input "Beacholar" at bounding box center [165, 61] width 83 height 13
paste input "bachelor"
type input "Bachelor"
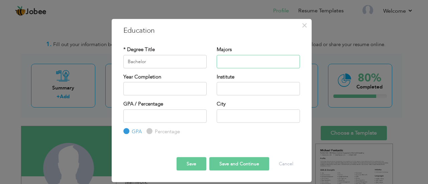
click at [229, 63] on input "text" at bounding box center [258, 61] width 83 height 13
type input "Marketing and supply chain"
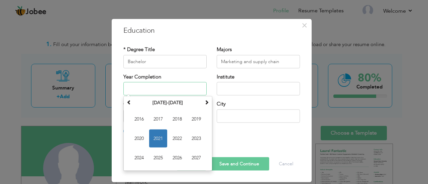
click at [167, 90] on input "text" at bounding box center [165, 88] width 83 height 13
click at [155, 160] on span "2025" at bounding box center [158, 158] width 18 height 18
type input "2025"
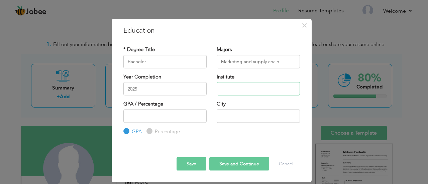
click at [236, 91] on input "text" at bounding box center [258, 88] width 83 height 13
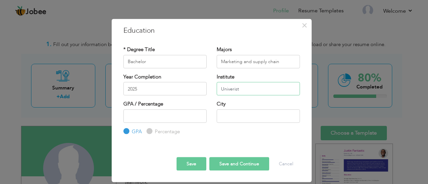
drag, startPoint x: 230, startPoint y: 90, endPoint x: 224, endPoint y: 88, distance: 6.3
click at [224, 88] on input "Univerist" at bounding box center [258, 88] width 83 height 13
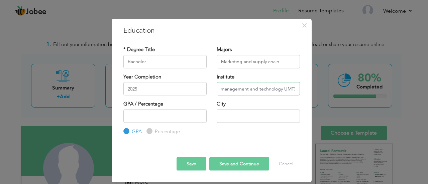
scroll to position [0, 28]
type input "University of management and technology (UMT)"
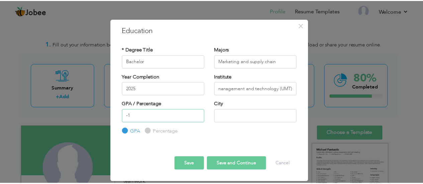
scroll to position [0, 0]
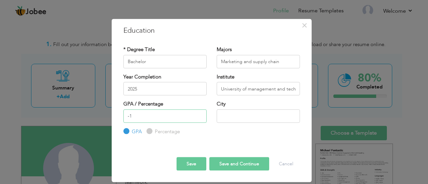
click at [199, 116] on input "-1" at bounding box center [165, 115] width 83 height 13
click at [199, 116] on input "-2" at bounding box center [165, 115] width 83 height 13
click at [200, 115] on input "-1" at bounding box center [165, 115] width 83 height 13
click at [200, 115] on input "0" at bounding box center [165, 115] width 83 height 13
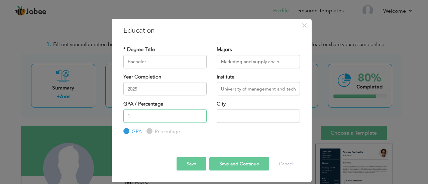
click at [200, 115] on input "1" at bounding box center [165, 115] width 83 height 13
click at [200, 115] on input "2" at bounding box center [165, 115] width 83 height 13
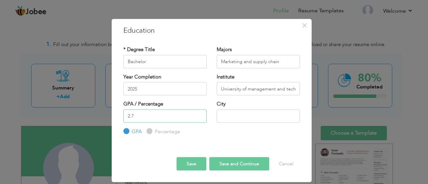
type input "2.7"
click at [240, 112] on input "text" at bounding box center [258, 115] width 83 height 13
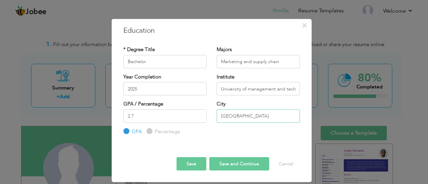
type input "[GEOGRAPHIC_DATA]"
click at [236, 168] on button "Save and Continue" at bounding box center [240, 164] width 60 height 13
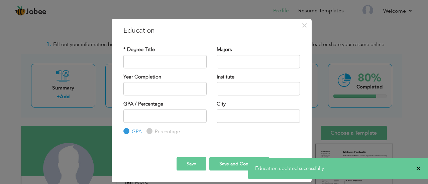
click at [421, 167] on span "×" at bounding box center [418, 168] width 5 height 7
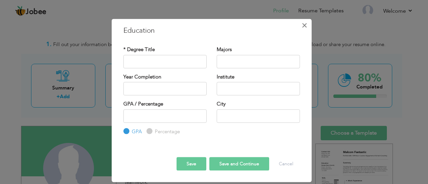
click at [304, 25] on span "×" at bounding box center [305, 25] width 6 height 12
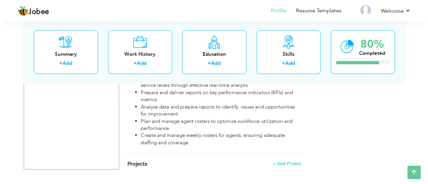
scroll to position [578, 0]
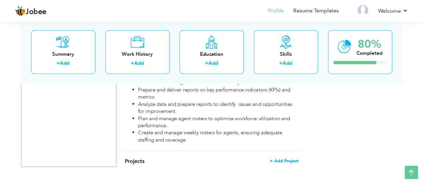
click at [291, 159] on span "+ Add Project" at bounding box center [284, 161] width 28 height 5
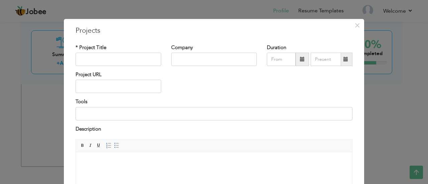
click at [90, 157] on html at bounding box center [214, 162] width 276 height 20
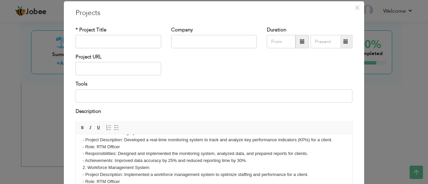
scroll to position [0, 0]
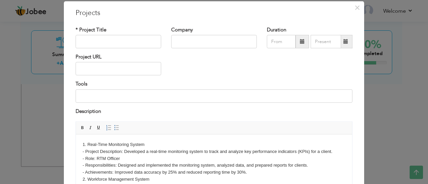
drag, startPoint x: 350, startPoint y: 164, endPoint x: 426, endPoint y: 282, distance: 140.3
click at [147, 143] on body "1. Real-Time Monitoring System - Project Description: Developed a real-time mon…" at bounding box center [214, 176] width 263 height 70
click at [85, 151] on body "1. Live Opreations - Project Description: Developed a real-time monitoring syst…" at bounding box center [214, 176] width 263 height 70
click at [84, 152] on body "1. Live Opreations Project Description: Developed a real-time monitoring system…" at bounding box center [214, 176] width 263 height 70
drag, startPoint x: 83, startPoint y: 152, endPoint x: 122, endPoint y: 151, distance: 39.5
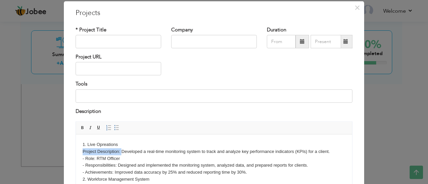
click at [122, 151] on body "1. Live Opreations Project Description: Developed a real-time monitoring system…" at bounding box center [214, 176] width 263 height 70
click at [189, 151] on body "1. Live Opreations Project Description: Developed a real-time monitoring system…" at bounding box center [214, 176] width 263 height 70
click at [106, 144] on body "1. Live Opreations Project Description: Developed a real-time opreations system…" at bounding box center [214, 176] width 263 height 70
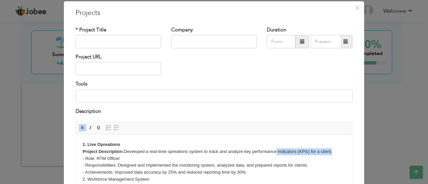
drag, startPoint x: 279, startPoint y: 152, endPoint x: 335, endPoint y: 152, distance: 56.6
click at [335, 152] on body "1. Live Opreations Project Description: Developed a real-time opreations system…" at bounding box center [214, 176] width 263 height 70
click at [85, 159] on body "1. Live Opreations Project Description: Developed a real-time opreations system…" at bounding box center [214, 176] width 263 height 70
click at [114, 126] on span at bounding box center [116, 128] width 5 height 5
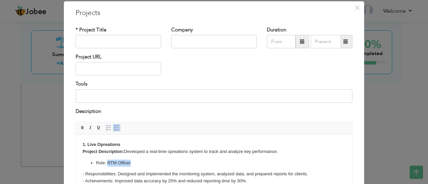
drag, startPoint x: 109, startPoint y: 161, endPoint x: 132, endPoint y: 163, distance: 23.5
click at [132, 163] on li "Role: RTM Officer" at bounding box center [214, 163] width 236 height 7
click at [85, 173] on body "1. Live Opreations Project Description: Developed a real-time opreations system…" at bounding box center [214, 180] width 263 height 78
click at [114, 126] on span at bounding box center [116, 128] width 5 height 5
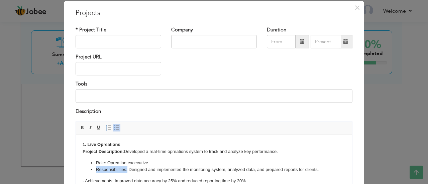
drag, startPoint x: 97, startPoint y: 170, endPoint x: 127, endPoint y: 170, distance: 30.1
click at [127, 170] on li "Responsibilities: Designed and implemented the monitoring system, analyzed data…" at bounding box center [214, 169] width 236 height 7
click at [84, 179] on body "1. Live Opreations Project Description: Developed a real-time opreations system…" at bounding box center [214, 180] width 263 height 78
click at [114, 128] on span at bounding box center [116, 128] width 5 height 5
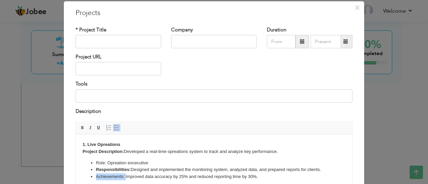
drag, startPoint x: 97, startPoint y: 176, endPoint x: 126, endPoint y: 177, distance: 28.8
click at [126, 177] on li "Achievements: Improved data accuracy by 25% and reduced reporting time by 30%." at bounding box center [214, 176] width 236 height 7
drag, startPoint x: 302, startPoint y: 168, endPoint x: 323, endPoint y: 168, distance: 21.1
click at [323, 168] on li "Responsibilities: Designed and implemented the monitoring system, analyzed data…" at bounding box center [214, 169] width 236 height 7
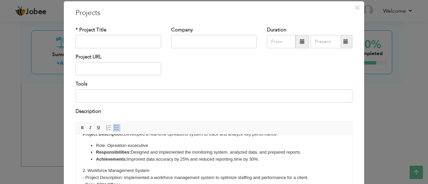
scroll to position [20, 0]
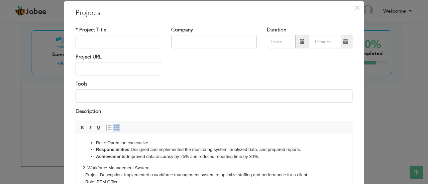
click at [109, 165] on body "1. Live Opreations Project Description: Developed a real-time opreations system…" at bounding box center [214, 160] width 263 height 78
click at [88, 167] on strong "2. Workforce Management System" at bounding box center [118, 167] width 71 height 5
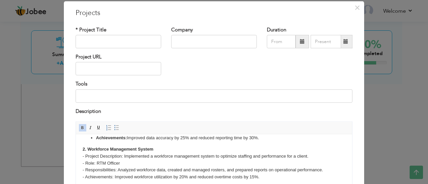
scroll to position [42, 0]
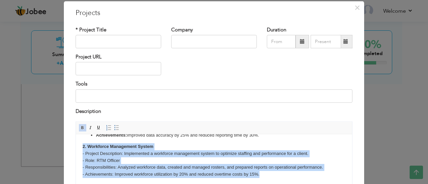
drag, startPoint x: 81, startPoint y: 145, endPoint x: 294, endPoint y: 177, distance: 215.3
click at [294, 177] on html "1. Live Opreations Project Description: Developed a real-time opreations system…" at bounding box center [214, 139] width 276 height 92
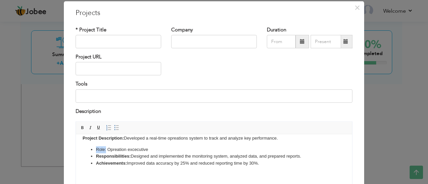
drag, startPoint x: 95, startPoint y: 148, endPoint x: 106, endPoint y: 148, distance: 11.4
click at [106, 148] on ul "Role: Opreation excecutive Responsibilities: Designed and implemented the monit…" at bounding box center [214, 156] width 263 height 21
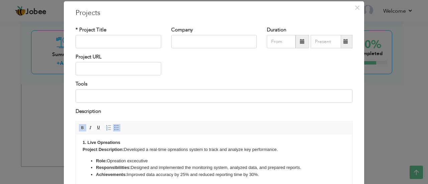
scroll to position [0, 0]
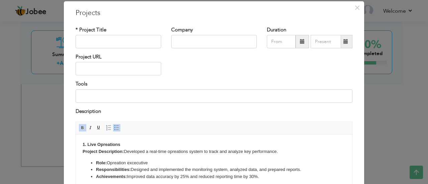
click at [87, 143] on strong "1. Live Opreations Project Description:" at bounding box center [104, 148] width 42 height 12
click at [124, 145] on body "Live Opreations Project Description: Developed a real-time opreations system to…" at bounding box center [214, 166] width 263 height 51
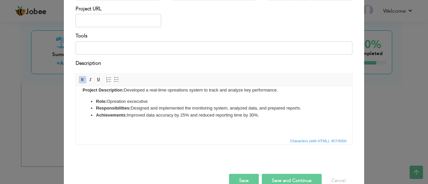
scroll to position [80, 0]
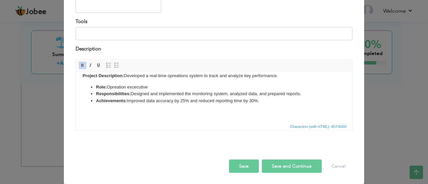
click at [289, 168] on button "Save and Continue" at bounding box center [292, 166] width 60 height 13
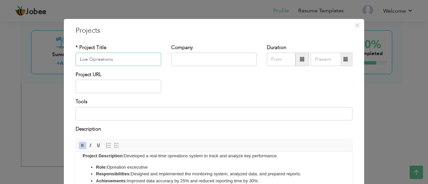
type input "Live Opreations"
click at [186, 61] on input "text" at bounding box center [214, 59] width 86 height 13
type input "Cheetay"
click at [124, 59] on input "Live Opreations" at bounding box center [119, 59] width 86 height 13
type input "Live Operations"
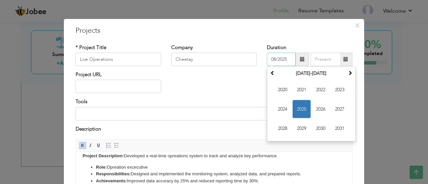
click at [272, 63] on input "08/2025" at bounding box center [281, 59] width 29 height 13
click at [272, 73] on span at bounding box center [272, 73] width 5 height 5
click at [346, 72] on th at bounding box center [350, 74] width 8 height 10
click at [297, 128] on span "2019" at bounding box center [302, 129] width 18 height 18
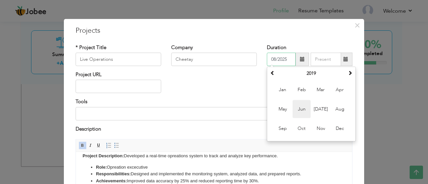
click at [303, 109] on span "Jun" at bounding box center [302, 109] width 18 height 18
type input "06/2019"
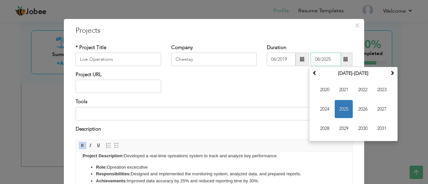
click at [325, 62] on input "08/2025" at bounding box center [326, 59] width 30 height 13
click at [318, 109] on span "2024" at bounding box center [325, 109] width 18 height 18
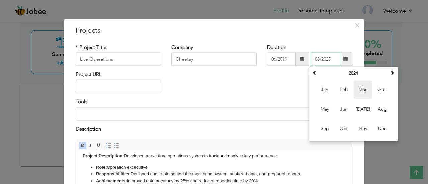
click at [355, 89] on span "Mar" at bounding box center [363, 90] width 18 height 18
type input "03/2024"
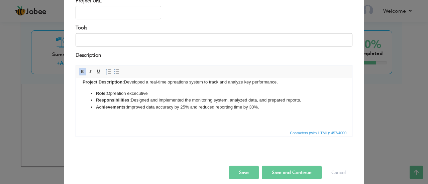
scroll to position [80, 0]
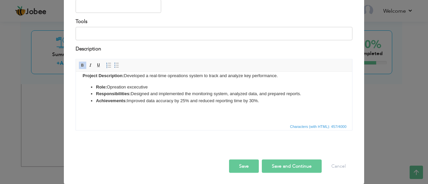
click at [312, 168] on button "Save and Continue" at bounding box center [292, 166] width 60 height 13
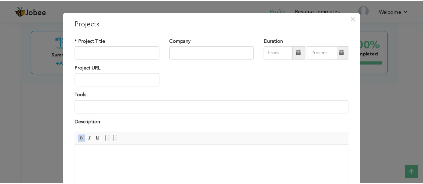
scroll to position [0, 0]
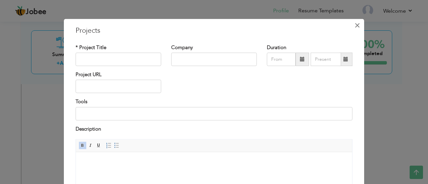
click at [355, 25] on span "×" at bounding box center [358, 25] width 6 height 12
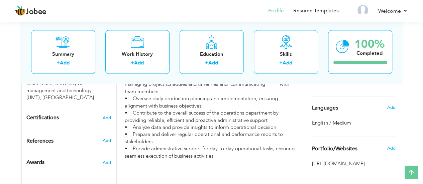
scroll to position [361, 0]
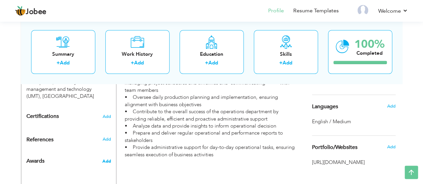
click at [106, 159] on span "Add" at bounding box center [106, 162] width 9 height 6
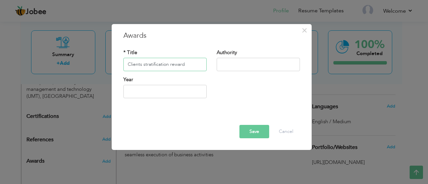
click at [185, 67] on input "Clients stratification reward" at bounding box center [165, 64] width 83 height 13
type input "Clients stratification rewards"
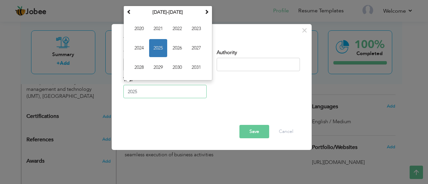
click at [166, 93] on input "2025" at bounding box center [165, 91] width 83 height 13
click at [141, 45] on span "2024" at bounding box center [139, 48] width 18 height 18
type input "2024"
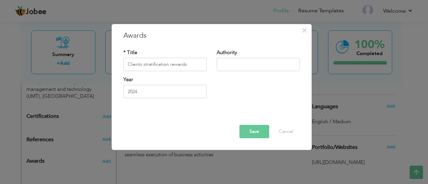
click at [254, 131] on button "Save" at bounding box center [255, 131] width 30 height 13
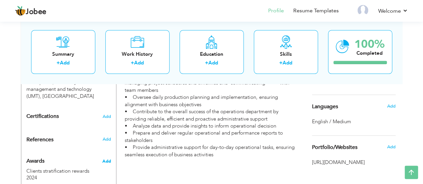
click at [106, 159] on span "Add" at bounding box center [106, 162] width 9 height 6
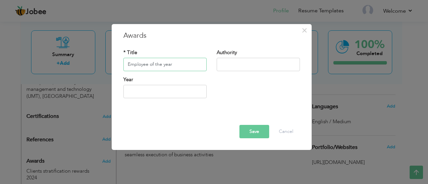
type input "Employee of the year"
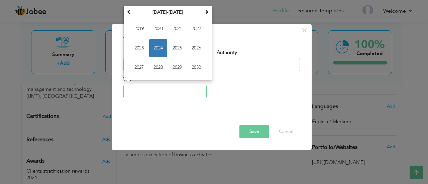
click at [154, 94] on input "text" at bounding box center [165, 91] width 83 height 13
click at [175, 31] on span "2021" at bounding box center [177, 29] width 18 height 18
type input "2021"
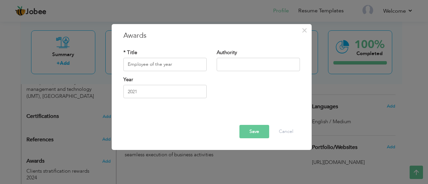
click at [256, 130] on button "Save" at bounding box center [255, 131] width 30 height 13
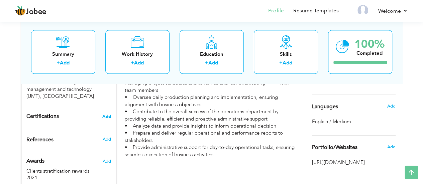
click at [107, 114] on span "Add" at bounding box center [106, 116] width 9 height 5
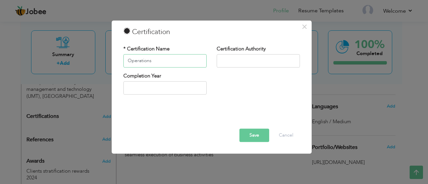
click at [175, 63] on input "Operations" at bounding box center [165, 60] width 83 height 13
drag, startPoint x: 161, startPoint y: 62, endPoint x: 153, endPoint y: 60, distance: 8.9
click at [153, 60] on input "Operations Efincey" at bounding box center [165, 60] width 83 height 13
type input "Operations Efincey"
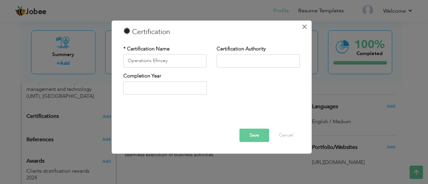
click at [305, 26] on span "×" at bounding box center [305, 27] width 6 height 12
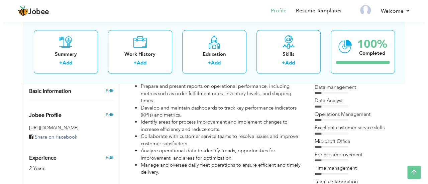
scroll to position [203, 0]
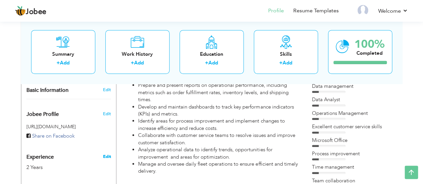
click at [106, 154] on link "Edit" at bounding box center [107, 157] width 8 height 6
type input "[PERSON_NAME]"
type input "Aslam"
type input "03114676192"
select select "number:166"
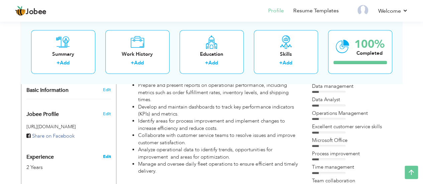
type input "Iragration housing societ"
type input "[GEOGRAPHIC_DATA]"
select select "number:4"
type input "Cheetay"
type input "Admin Executive"
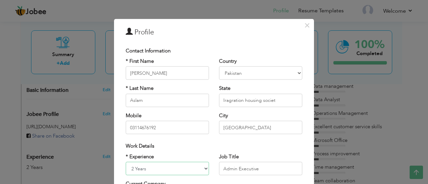
click at [163, 166] on select "Entry Level Less than 1 Year 1 Year 2 Years 3 Years 4 Years 5 Years 6 Years 7 Y…" at bounding box center [167, 168] width 83 height 13
select select "number:9"
click at [126, 162] on select "Entry Level Less than 1 Year 1 Year 2 Years 3 Years 4 Years 5 Years 6 Years 7 Y…" at bounding box center [167, 168] width 83 height 13
click at [242, 169] on input "Admin Executive" at bounding box center [260, 168] width 83 height 13
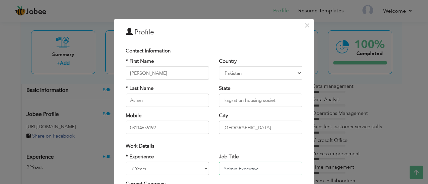
click at [242, 169] on input "Admin Executive" at bounding box center [260, 168] width 83 height 13
type input "RTM Officer"
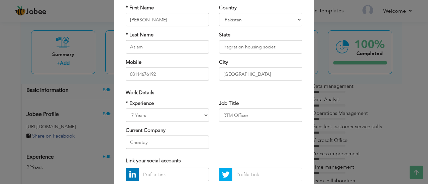
scroll to position [58, 0]
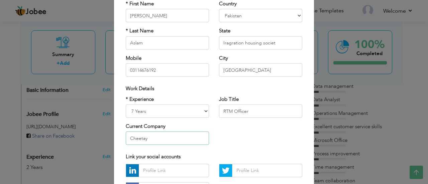
click at [175, 142] on input "Cheetay" at bounding box center [167, 138] width 83 height 13
type input "High Performance"
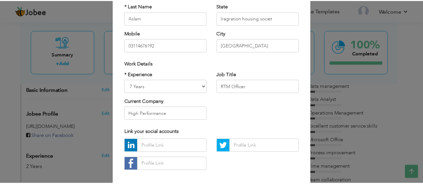
scroll to position [91, 0]
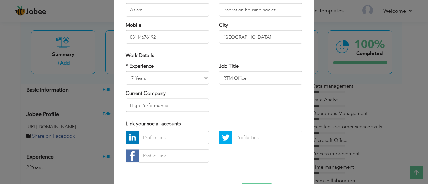
drag, startPoint x: 423, startPoint y: 117, endPoint x: 423, endPoint y: 128, distance: 11.0
click at [423, 128] on div "× Profile Contact Information * First Name Muhammad Awais * Last Name" at bounding box center [214, 92] width 428 height 184
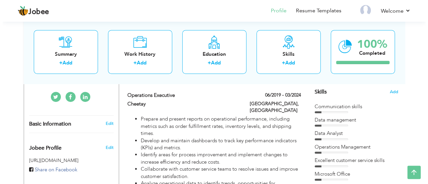
scroll to position [161, 0]
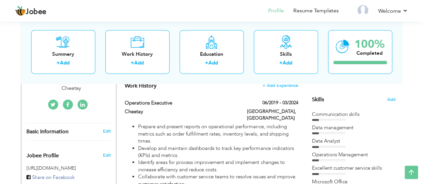
click at [102, 129] on div "Edit" at bounding box center [108, 132] width 16 height 6
select select "number:4"
type input "Cheetay"
type input "Admin Executive"
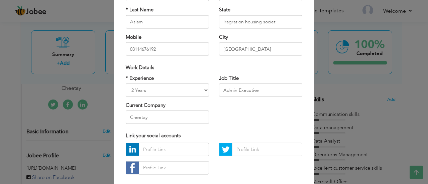
scroll to position [74, 0]
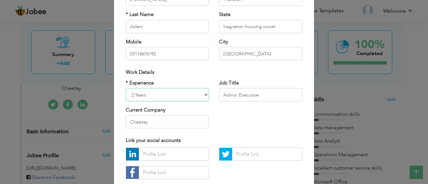
click at [183, 93] on select "Entry Level Less than 1 Year 1 Year 2 Years 3 Years 4 Years 5 Years 6 Years 7 Y…" at bounding box center [167, 94] width 83 height 13
select select "number:9"
click at [126, 88] on select "Entry Level Less than 1 Year 1 Year 2 Years 3 Years 4 Years 5 Years 6 Years 7 Y…" at bounding box center [167, 94] width 83 height 13
click at [235, 91] on input "Admin Executive" at bounding box center [260, 94] width 83 height 13
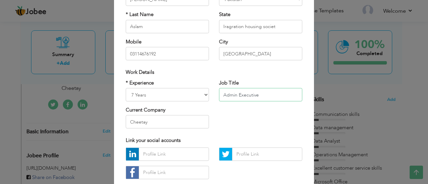
click at [235, 91] on input "Admin Executive" at bounding box center [260, 94] width 83 height 13
type input "RTM Officer"
click at [172, 121] on input "Cheetay" at bounding box center [167, 121] width 83 height 13
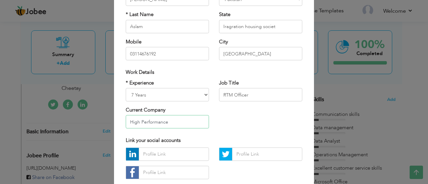
type input "High Performance"
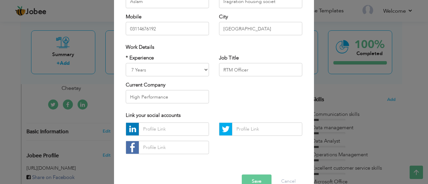
scroll to position [114, 0]
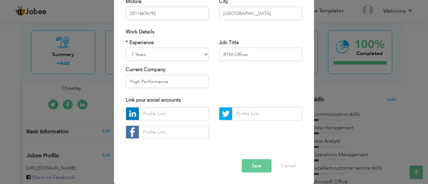
click at [253, 168] on button "Save" at bounding box center [257, 165] width 30 height 13
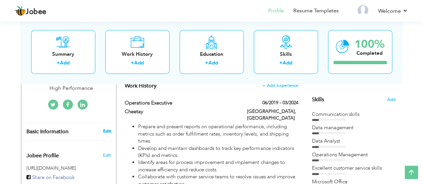
click at [107, 129] on link "Edit" at bounding box center [107, 132] width 8 height 6
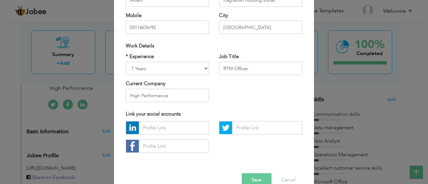
scroll to position [103, 0]
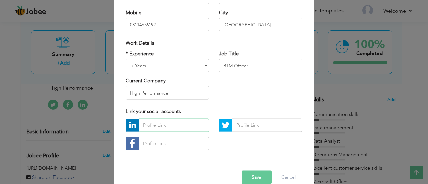
click at [191, 130] on input "text" at bounding box center [174, 124] width 70 height 13
paste input "[URL][DOMAIN_NAME]"
type input "https://www.linkedin.com/in/awais-aslam1/details/experience"
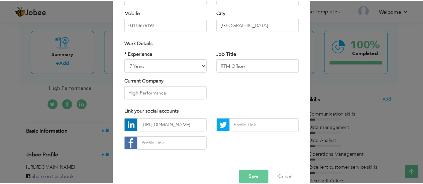
scroll to position [0, 0]
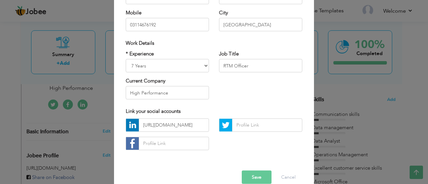
click at [256, 179] on button "Save" at bounding box center [257, 177] width 30 height 13
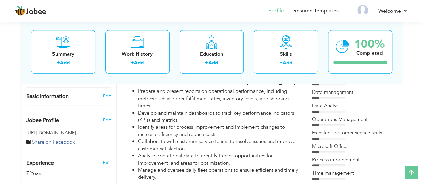
scroll to position [222, 0]
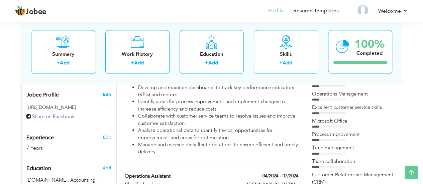
click at [107, 92] on span "Edit" at bounding box center [107, 95] width 8 height 6
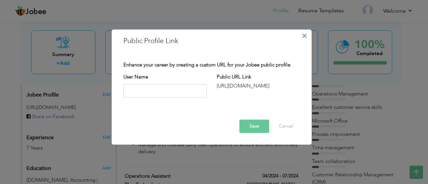
click at [302, 39] on button "×" at bounding box center [305, 35] width 11 height 11
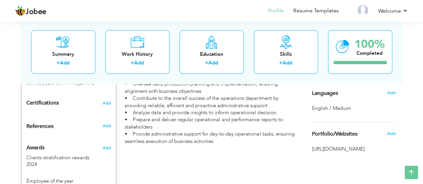
scroll to position [359, 0]
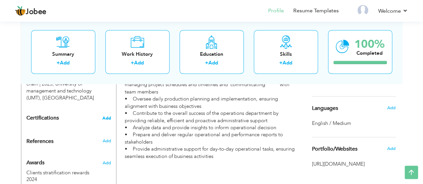
click at [106, 116] on span "Add" at bounding box center [106, 118] width 9 height 5
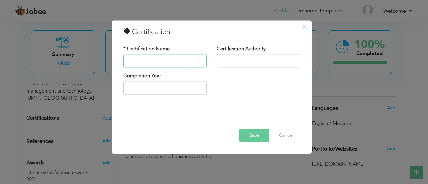
click at [161, 61] on input "text" at bounding box center [165, 60] width 83 height 13
type input "Operations Management"
click at [229, 59] on input "text" at bounding box center [258, 60] width 83 height 13
type input "UMT"
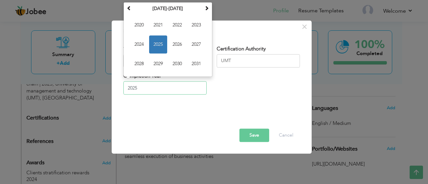
click at [166, 85] on input "2025" at bounding box center [165, 88] width 83 height 13
click at [176, 28] on span "2022" at bounding box center [177, 25] width 18 height 18
type input "2022"
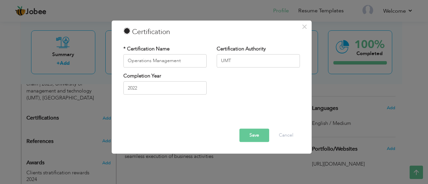
click at [253, 134] on button "Save" at bounding box center [255, 135] width 30 height 13
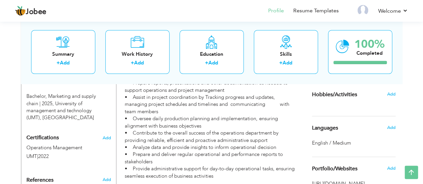
scroll to position [336, 0]
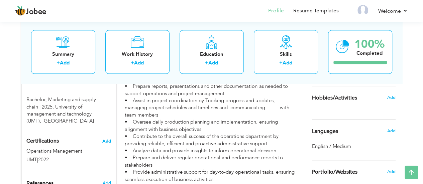
click at [106, 139] on span "Add" at bounding box center [106, 141] width 9 height 5
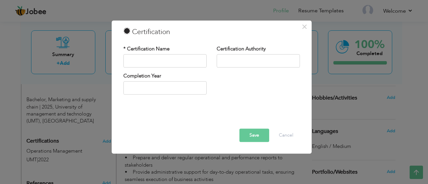
click at [146, 30] on h3 "Certification" at bounding box center [212, 32] width 177 height 10
drag, startPoint x: 134, startPoint y: 30, endPoint x: 159, endPoint y: 29, distance: 25.4
click at [159, 29] on h3 "Certification" at bounding box center [212, 32] width 177 height 10
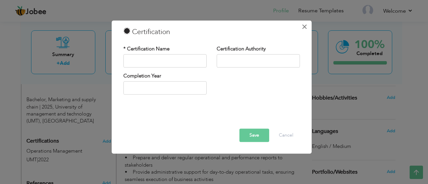
click at [307, 28] on span "×" at bounding box center [305, 27] width 6 height 12
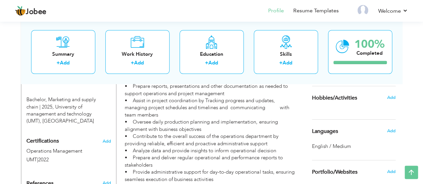
click at [43, 138] on span "Certifications" at bounding box center [42, 141] width 32 height 7
drag, startPoint x: 27, startPoint y: 125, endPoint x: 55, endPoint y: 127, distance: 27.8
click at [55, 138] on span "Certifications" at bounding box center [42, 141] width 32 height 7
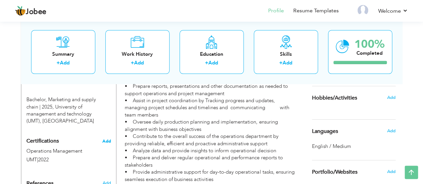
click at [105, 139] on span "Add" at bounding box center [106, 141] width 9 height 5
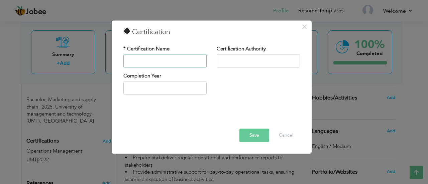
click at [182, 61] on input "text" at bounding box center [165, 60] width 83 height 13
paste input "Project Management Certifications"
type input "Project Management Certifications"
click at [229, 60] on input "text" at bounding box center [258, 60] width 83 height 13
type input "UMT"
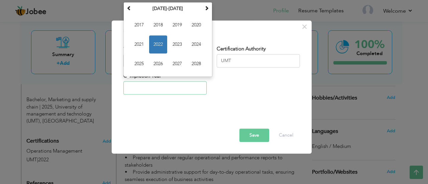
click at [173, 83] on input "text" at bounding box center [165, 88] width 83 height 13
click at [159, 46] on span "2022" at bounding box center [158, 44] width 18 height 18
type input "2022"
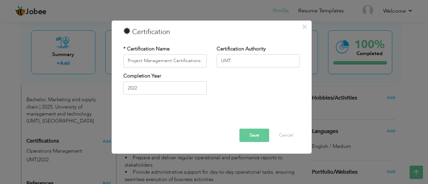
click at [251, 132] on button "Save" at bounding box center [255, 135] width 30 height 13
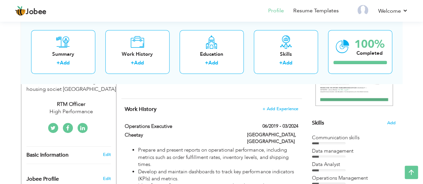
scroll to position [140, 0]
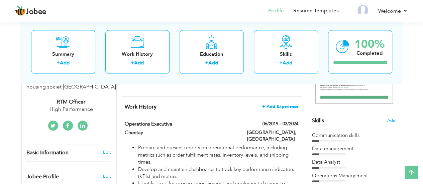
click at [276, 106] on span "+ Add Experience" at bounding box center [280, 106] width 36 height 5
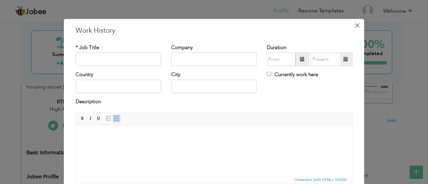
click at [355, 23] on span "×" at bounding box center [358, 25] width 6 height 12
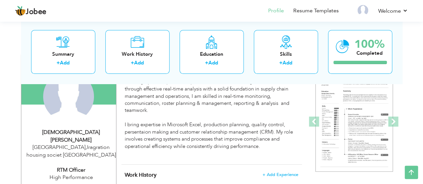
scroll to position [80, 0]
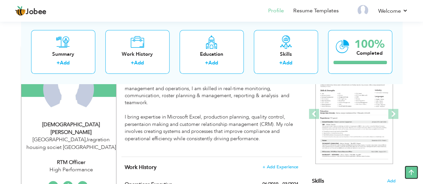
click at [408, 170] on icon at bounding box center [411, 172] width 13 height 13
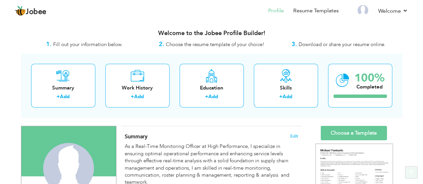
scroll to position [0, 0]
click at [351, 131] on link "Choose a Template" at bounding box center [354, 133] width 66 height 14
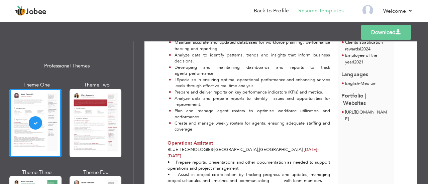
scroll to position [260, 0]
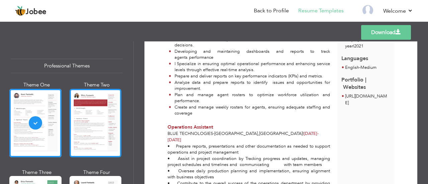
click at [95, 115] on div at bounding box center [96, 123] width 52 height 69
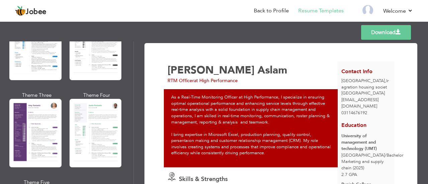
scroll to position [568, 0]
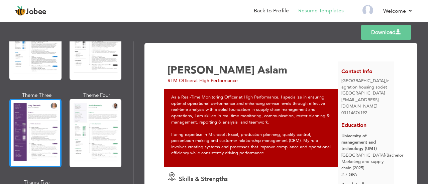
click at [50, 121] on div at bounding box center [35, 133] width 52 height 69
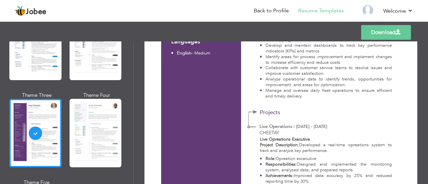
scroll to position [474, 0]
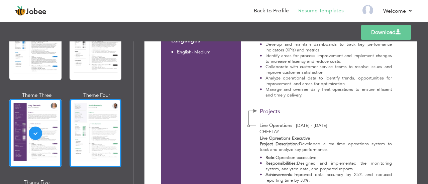
click at [98, 142] on div at bounding box center [96, 133] width 52 height 69
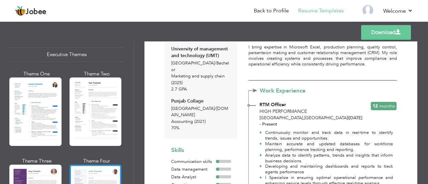
scroll to position [500, 0]
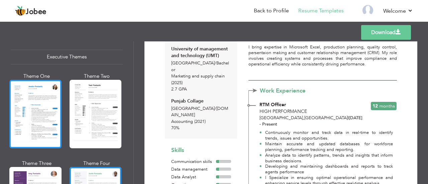
click at [38, 99] on div at bounding box center [35, 114] width 52 height 69
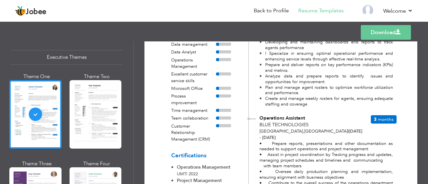
scroll to position [237, 0]
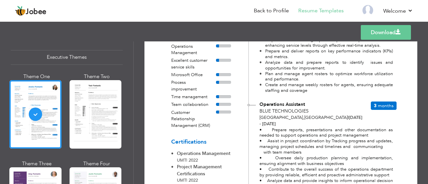
click at [370, 31] on link "Download" at bounding box center [386, 32] width 50 height 15
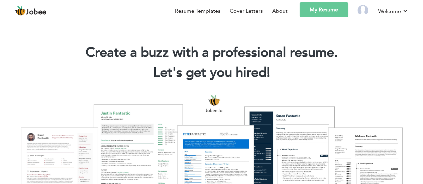
click at [319, 8] on link "My Resume" at bounding box center [324, 9] width 49 height 15
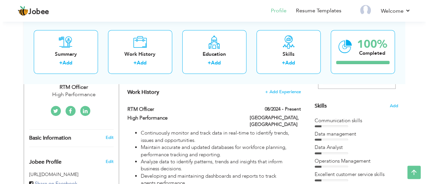
scroll to position [154, 0]
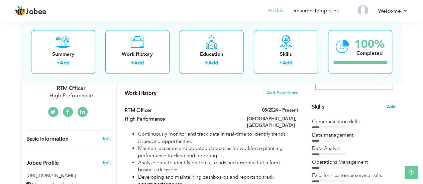
click at [392, 107] on span "Add" at bounding box center [391, 107] width 9 height 6
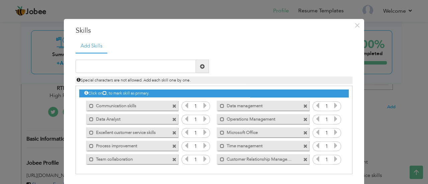
click at [203, 106] on icon at bounding box center [205, 106] width 6 height 6
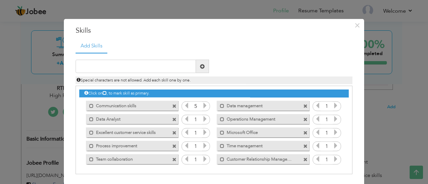
click at [203, 106] on icon at bounding box center [205, 106] width 6 height 6
click at [202, 117] on icon at bounding box center [205, 119] width 6 height 6
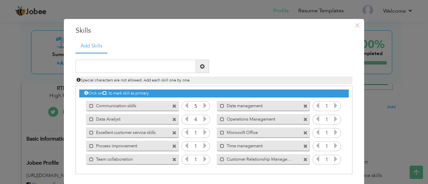
click at [202, 131] on icon at bounding box center [205, 133] width 6 height 6
click at [202, 145] on icon at bounding box center [205, 146] width 6 height 6
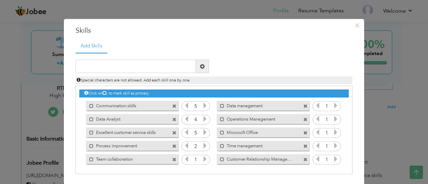
click at [202, 145] on icon at bounding box center [205, 146] width 6 height 6
click at [202, 159] on icon at bounding box center [205, 159] width 6 height 6
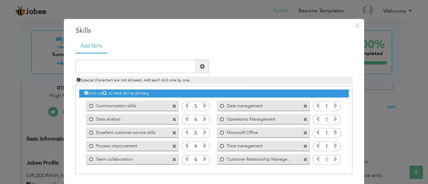
click at [202, 159] on icon at bounding box center [205, 159] width 6 height 6
click at [333, 157] on icon at bounding box center [336, 159] width 6 height 6
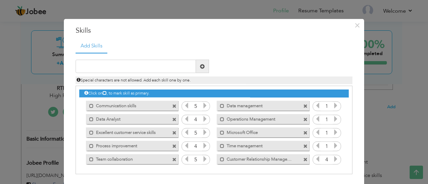
click at [333, 157] on icon at bounding box center [336, 159] width 6 height 6
click at [334, 146] on icon at bounding box center [336, 146] width 6 height 6
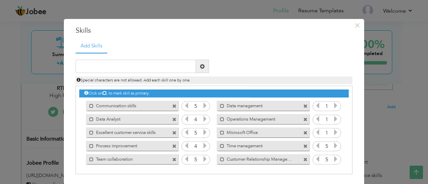
click at [333, 130] on icon at bounding box center [336, 133] width 6 height 6
click at [335, 120] on icon at bounding box center [336, 119] width 6 height 6
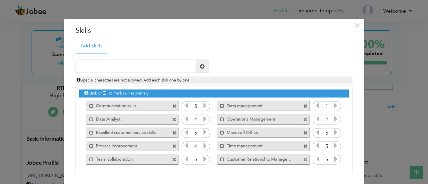
click at [335, 120] on icon at bounding box center [336, 119] width 6 height 6
click at [333, 103] on icon at bounding box center [336, 106] width 6 height 6
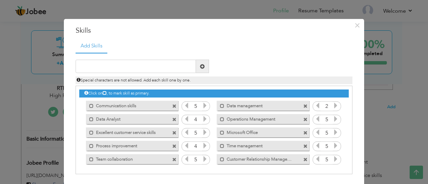
click at [333, 103] on icon at bounding box center [336, 106] width 6 height 6
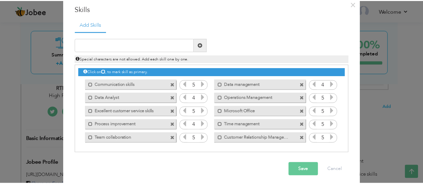
scroll to position [25, 0]
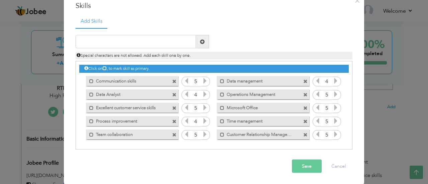
click at [302, 162] on button "Save" at bounding box center [307, 166] width 30 height 13
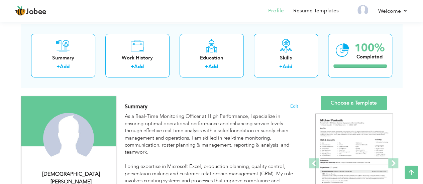
scroll to position [0, 0]
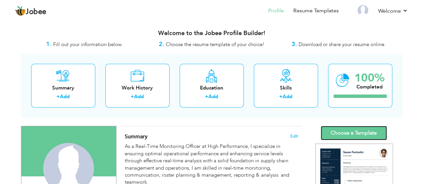
click at [355, 132] on link "Choose a Template" at bounding box center [354, 133] width 66 height 14
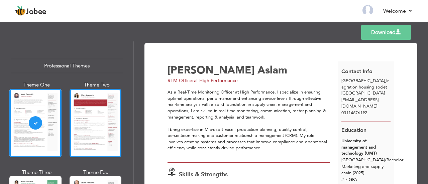
click at [98, 121] on div at bounding box center [96, 123] width 52 height 69
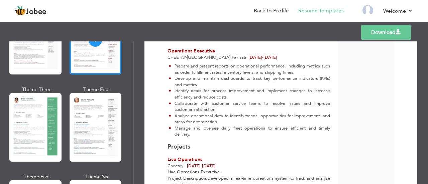
scroll to position [104, 0]
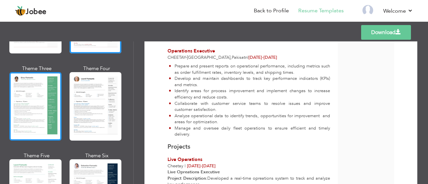
click at [30, 94] on div at bounding box center [35, 106] width 52 height 69
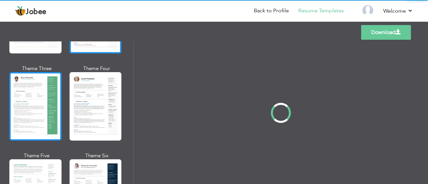
scroll to position [0, 0]
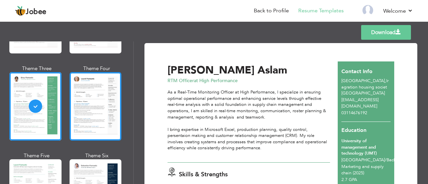
click at [78, 114] on div at bounding box center [96, 106] width 52 height 69
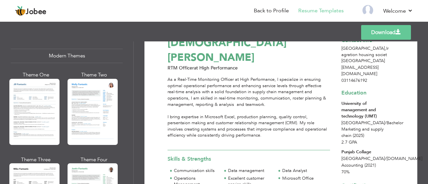
scroll to position [305, 0]
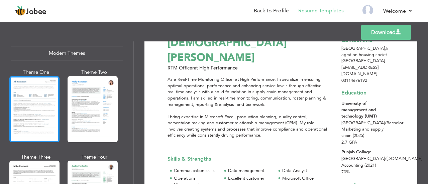
click at [52, 97] on div at bounding box center [34, 109] width 50 height 66
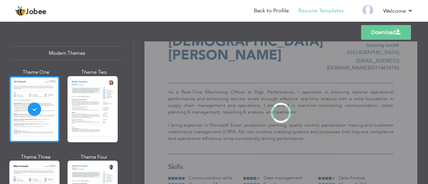
scroll to position [0, 0]
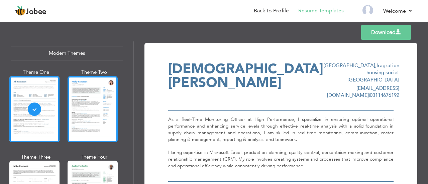
click at [90, 107] on div at bounding box center [93, 109] width 50 height 66
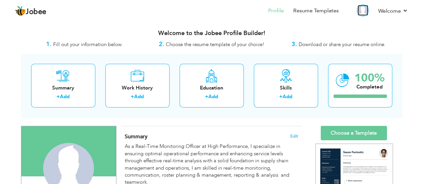
click at [365, 14] on img at bounding box center [363, 10] width 11 height 11
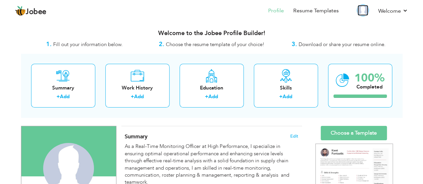
click at [365, 11] on img at bounding box center [363, 10] width 11 height 11
click at [364, 12] on img at bounding box center [363, 10] width 11 height 11
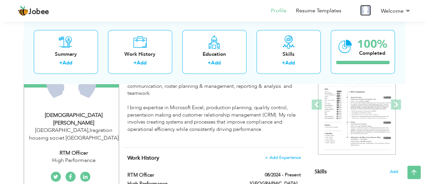
scroll to position [55, 0]
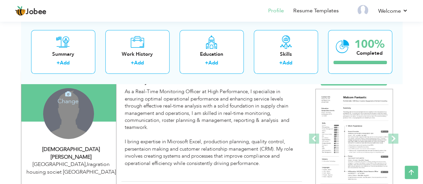
click at [76, 109] on div "Change Remove" at bounding box center [68, 113] width 51 height 51
click at [71, 99] on h4 "Change" at bounding box center [68, 97] width 48 height 16
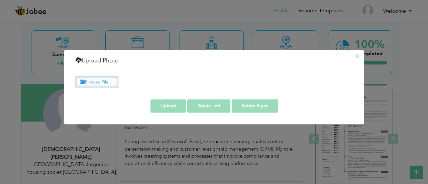
click at [102, 79] on label "Browse File ..." at bounding box center [97, 82] width 43 height 10
click at [0, 0] on input "Browse File ..." at bounding box center [0, 0] width 0 height 0
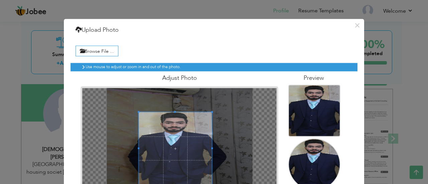
scroll to position [25, 0]
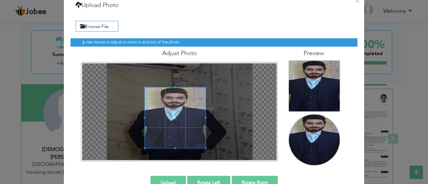
click at [171, 147] on div at bounding box center [175, 117] width 61 height 61
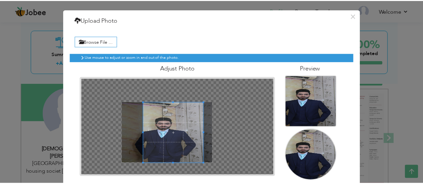
scroll to position [8, 0]
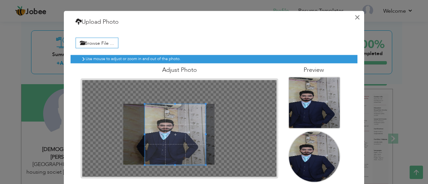
click at [356, 18] on button "×" at bounding box center [357, 17] width 11 height 11
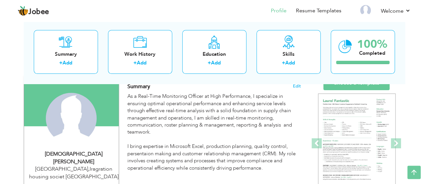
scroll to position [27, 0]
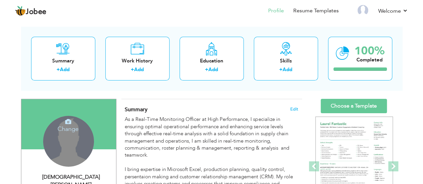
click at [64, 157] on div "Change Remove" at bounding box center [68, 141] width 51 height 51
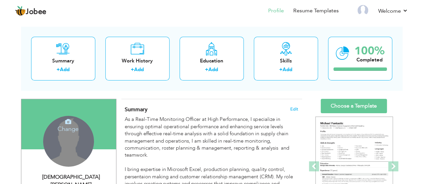
click at [70, 129] on h4 "Change" at bounding box center [68, 125] width 48 height 16
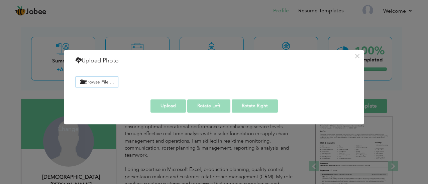
scroll to position [0, 0]
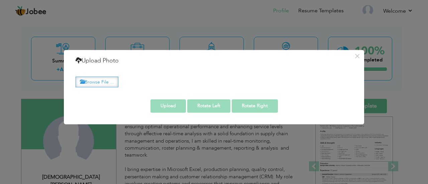
click at [93, 84] on label "Browse File ..." at bounding box center [97, 82] width 43 height 10
click at [0, 0] on input "Browse File ..." at bounding box center [0, 0] width 0 height 0
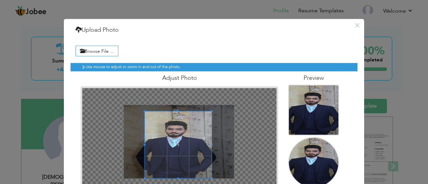
click at [175, 124] on span at bounding box center [178, 145] width 67 height 67
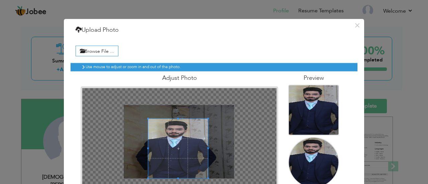
click at [177, 119] on span at bounding box center [178, 119] width 2 height 2
click at [357, 27] on button "×" at bounding box center [357, 25] width 11 height 11
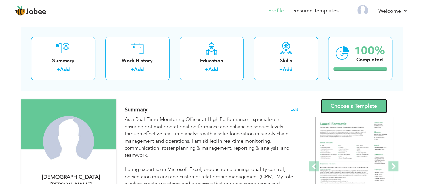
click at [360, 105] on link "Choose a Template" at bounding box center [354, 106] width 66 height 14
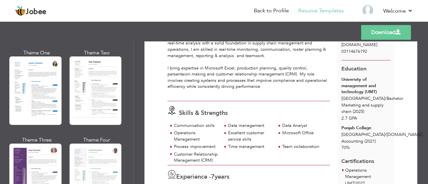
scroll to position [521, 0]
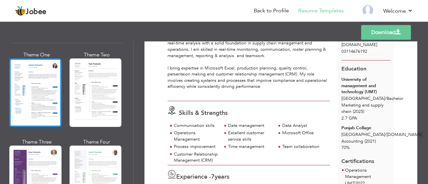
click at [33, 100] on div at bounding box center [35, 93] width 52 height 69
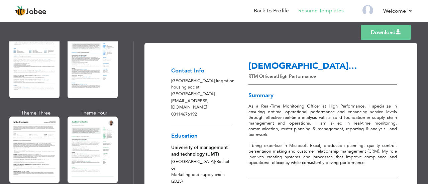
scroll to position [353, 0]
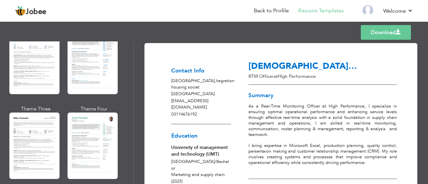
click at [376, 33] on link "Download" at bounding box center [386, 32] width 50 height 15
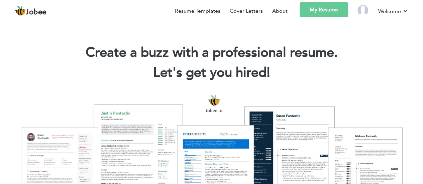
click at [318, 9] on link "My Resume" at bounding box center [324, 9] width 49 height 15
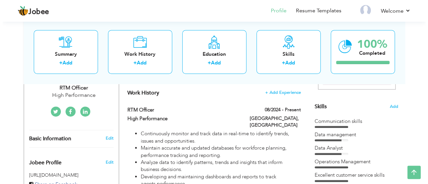
scroll to position [151, 0]
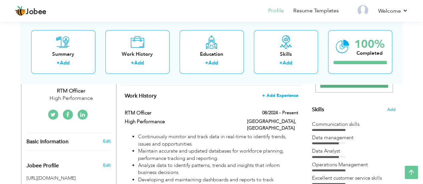
click at [285, 97] on span "+ Add Experience" at bounding box center [280, 95] width 36 height 5
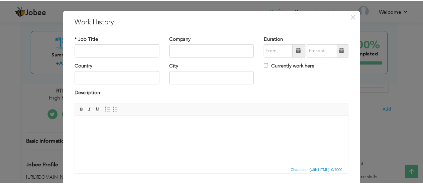
scroll to position [0, 0]
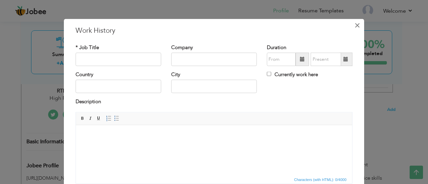
click at [356, 25] on span "×" at bounding box center [358, 25] width 6 height 12
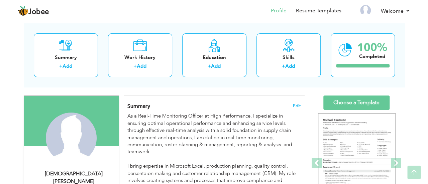
scroll to position [12, 0]
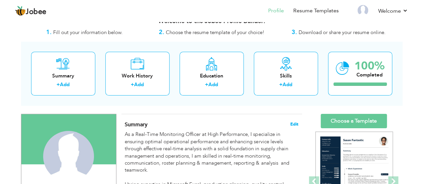
click at [292, 125] on span "Edit" at bounding box center [295, 124] width 8 height 5
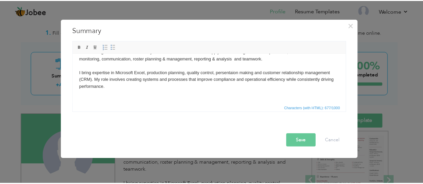
scroll to position [0, 0]
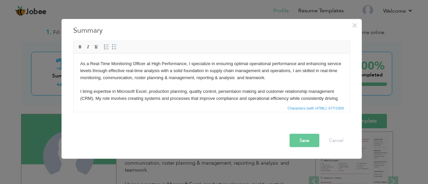
drag, startPoint x: 346, startPoint y: 71, endPoint x: 421, endPoint y: 100, distance: 80.1
click at [358, 24] on span "×" at bounding box center [355, 25] width 6 height 12
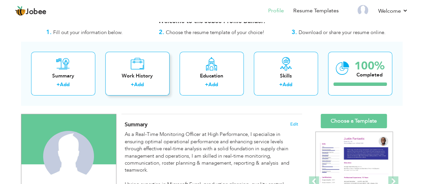
click at [158, 82] on div "+ Add" at bounding box center [138, 85] width 54 height 9
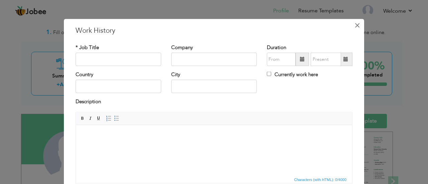
click at [352, 26] on button "×" at bounding box center [357, 25] width 11 height 11
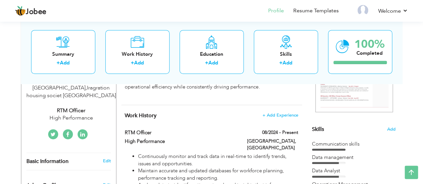
scroll to position [131, 0]
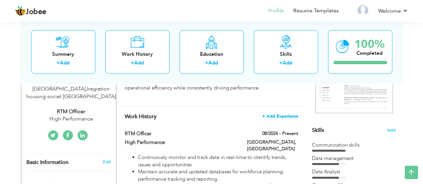
click at [278, 115] on span "+ Add Experience" at bounding box center [280, 116] width 36 height 5
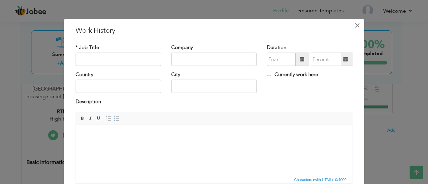
click at [356, 26] on span "×" at bounding box center [358, 25] width 6 height 12
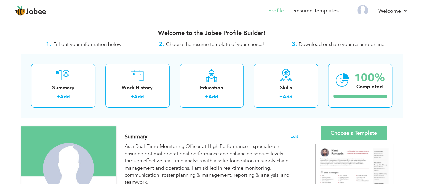
scroll to position [11, 0]
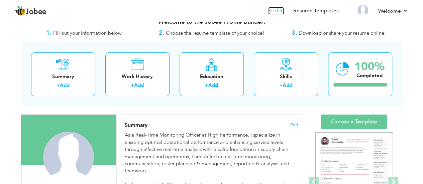
click at [276, 11] on link "Profile" at bounding box center [276, 11] width 16 height 8
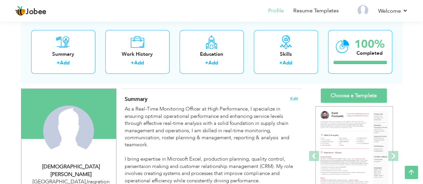
scroll to position [33, 0]
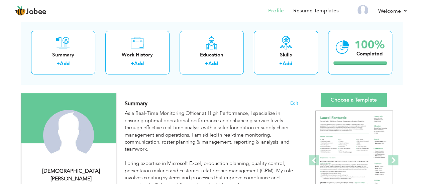
click at [79, 10] on nav "Profile Resume Templates Resume Templates Cover Letters About My Resume Welcome…" at bounding box center [211, 11] width 393 height 18
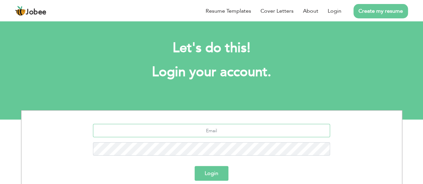
click at [216, 136] on input "text" at bounding box center [211, 130] width 237 height 13
type input "Awaisaslam7035181@gmail.com"
click at [217, 177] on button "Login" at bounding box center [212, 173] width 34 height 15
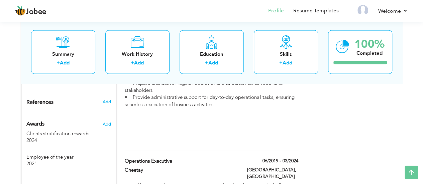
scroll to position [430, 0]
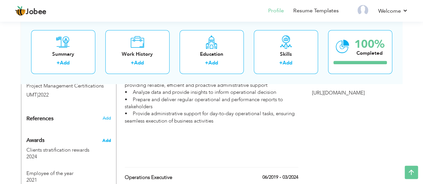
click at [107, 138] on span "Add" at bounding box center [106, 141] width 9 height 6
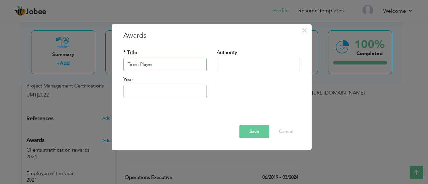
type input "Team Player"
click at [229, 61] on input "text" at bounding box center [258, 64] width 83 height 13
type input "Cheetay"
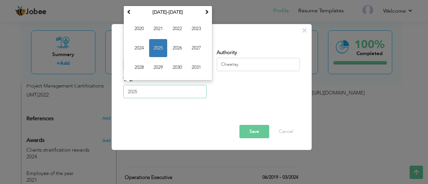
click at [175, 93] on input "2025" at bounding box center [165, 91] width 83 height 13
click at [138, 30] on span "2020" at bounding box center [139, 29] width 18 height 18
type input "2020"
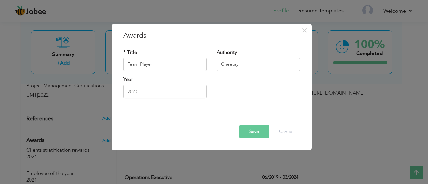
click at [256, 131] on button "Save" at bounding box center [255, 131] width 30 height 13
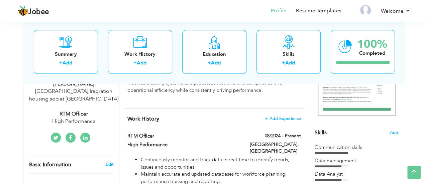
scroll to position [129, 0]
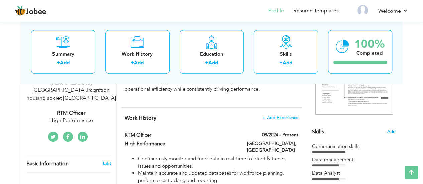
click at [104, 161] on link "Edit" at bounding box center [107, 164] width 8 height 6
type input "[PERSON_NAME]"
type input "Aslam"
type input "03114676192"
select select "number:166"
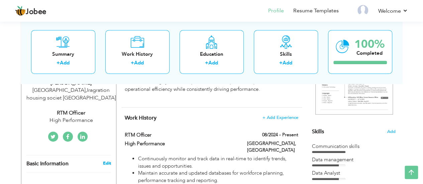
type input "Iragration housing societ"
type input "[GEOGRAPHIC_DATA]"
select select "number:9"
type input "High Performance"
type input "RTM Officer"
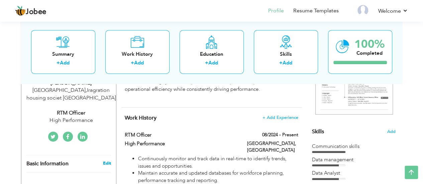
type input "https://www.linkedin.com/in/awais-aslam1/details/experience"
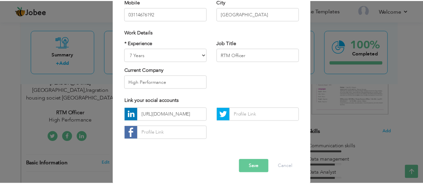
scroll to position [114, 0]
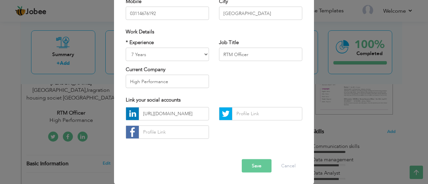
click at [260, 167] on button "Save" at bounding box center [257, 165] width 30 height 13
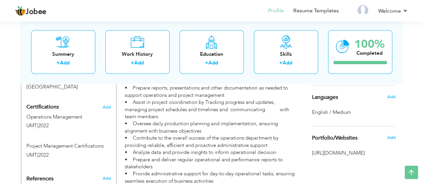
scroll to position [372, 0]
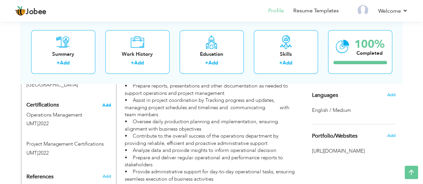
click at [107, 103] on span "Add" at bounding box center [106, 105] width 9 height 5
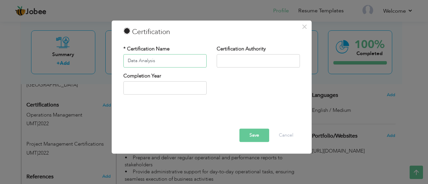
type input "Data Analysis"
click at [224, 59] on input "text" at bounding box center [258, 60] width 83 height 13
click at [258, 62] on input "Virtual University of Pakistan" at bounding box center [258, 60] width 83 height 13
type input "Virtual [GEOGRAPHIC_DATA]"
type input "2025"
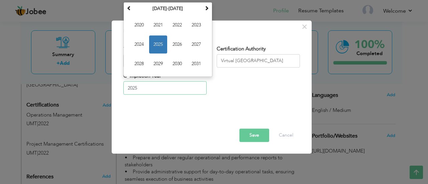
click at [180, 83] on input "2025" at bounding box center [165, 88] width 83 height 13
click at [159, 44] on span "2025" at bounding box center [158, 44] width 18 height 18
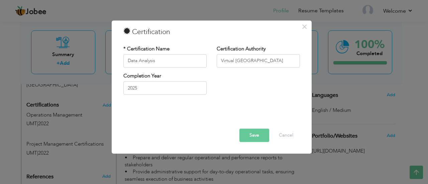
click at [255, 134] on button "Save" at bounding box center [255, 135] width 30 height 13
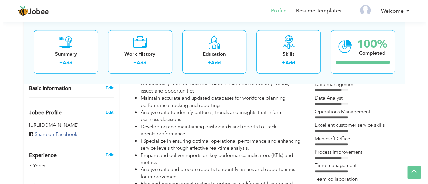
scroll to position [205, 0]
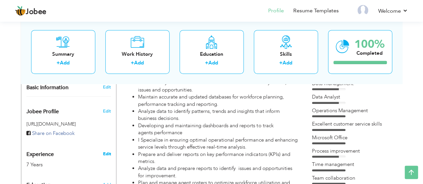
click at [108, 151] on link "Edit" at bounding box center [107, 154] width 8 height 6
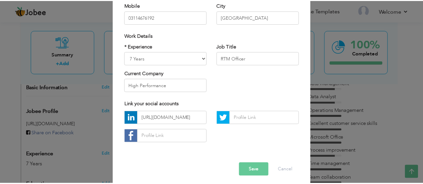
scroll to position [114, 0]
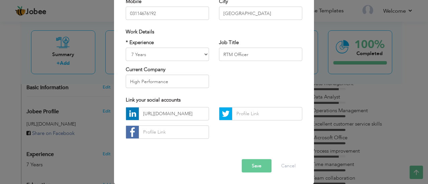
click at [261, 167] on button "Save" at bounding box center [257, 165] width 30 height 13
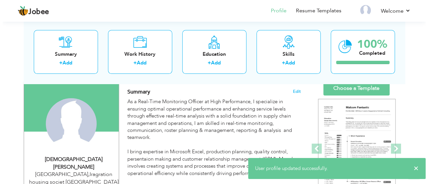
scroll to position [0, 0]
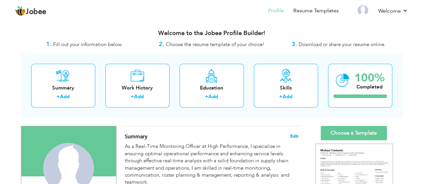
click at [294, 135] on span "Edit" at bounding box center [295, 136] width 8 height 5
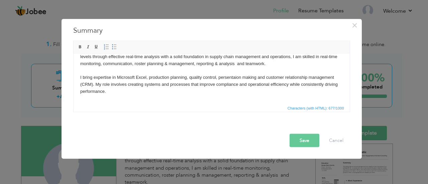
scroll to position [14, 0]
click at [302, 142] on button "Save" at bounding box center [305, 140] width 30 height 13
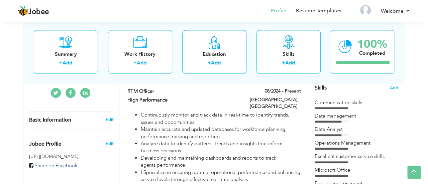
scroll to position [174, 0]
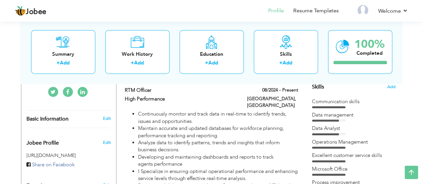
click at [293, 126] on li "Maintain accurate and updated databases for workforce planning, performance tra…" at bounding box center [218, 132] width 160 height 14
type input "RTM Officer"
type input "High Performance"
type input "08/2024"
type input "[GEOGRAPHIC_DATA]"
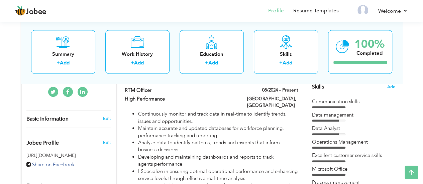
type input "[GEOGRAPHIC_DATA]"
checkbox input "true"
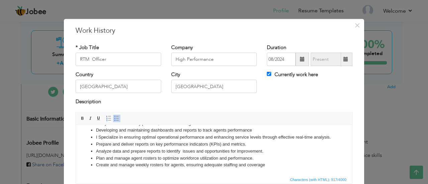
scroll to position [33, 0]
click at [270, 166] on li "Create and manage weekly rosters for agents, ensuring adequate staffing and cov…" at bounding box center [214, 165] width 236 height 7
click at [253, 158] on li "Plan and manage agent rosters to optimize workforce utilization and performance." at bounding box center [214, 158] width 236 height 7
click at [248, 145] on li "Prepare and deliver reports on key performance indicators (KPIs) and metrics." at bounding box center [214, 144] width 236 height 7
click at [119, 137] on li "I Specialize in ensuring optimal operational performance and enhancing service …" at bounding box center [214, 137] width 236 height 7
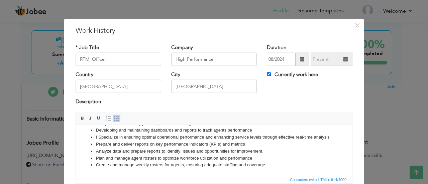
click at [266, 166] on li "Create and manage weekly rosters for agents, ensuring adequate staffing and cov…" at bounding box center [214, 165] width 236 height 7
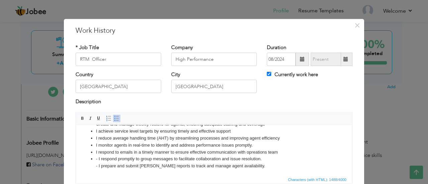
scroll to position [74, 0]
click at [267, 163] on li "- I respond promptly to group messages to facilitate collaboration and issue re…" at bounding box center [214, 162] width 236 height 14
click at [266, 158] on li "- I respond promptly to group messages to facilitate collaboration and issue re…" at bounding box center [214, 162] width 236 height 14
click at [99, 160] on li "- I respond promptly to group messages to facilitate collaboration and issue re…" at bounding box center [214, 162] width 236 height 14
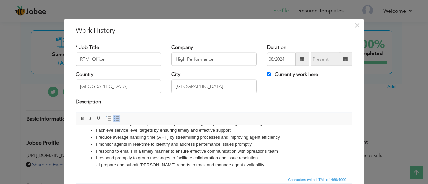
click at [99, 163] on li "I respond promptly to group messages to facilitate collaboration and issue reso…" at bounding box center [214, 162] width 236 height 14
click at [114, 119] on span at bounding box center [116, 118] width 5 height 5
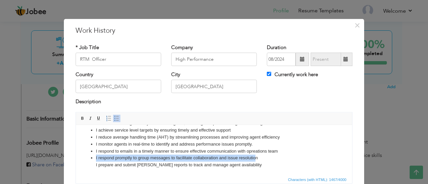
drag, startPoint x: 92, startPoint y: 159, endPoint x: 256, endPoint y: 159, distance: 163.7
click at [256, 159] on li "I respond promptly to group messages to facilitate collaboration and issue reso…" at bounding box center [214, 162] width 236 height 14
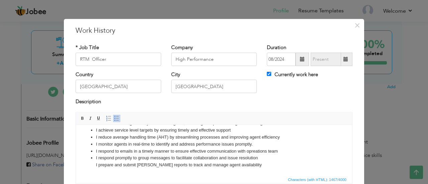
click at [94, 164] on ul "Continuously monitor and track data in real-time to identify trends, issues and…" at bounding box center [214, 116] width 263 height 104
click at [114, 119] on span at bounding box center [116, 118] width 5 height 5
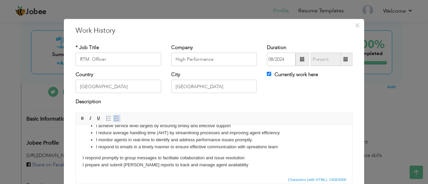
click at [114, 119] on span at bounding box center [116, 118] width 5 height 5
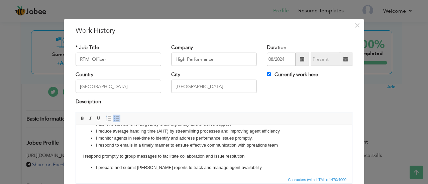
click at [114, 119] on span at bounding box center [116, 118] width 5 height 5
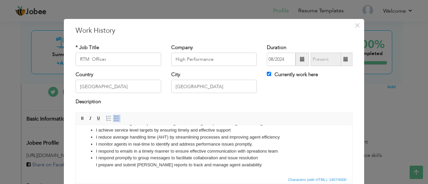
click at [108, 166] on li "I respond promptly to group messages to facilitate collaboration and issue reso…" at bounding box center [214, 162] width 236 height 14
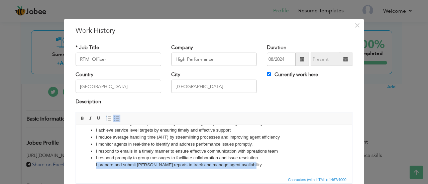
click at [108, 166] on li "I respond promptly to group messages to facilitate collaboration and issue reso…" at bounding box center [214, 162] width 236 height 14
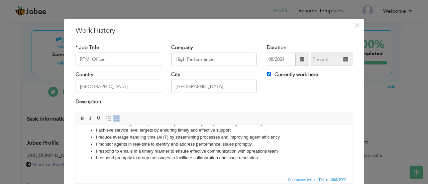
click at [259, 158] on li "I respond promptly to group messages to facilitate collaboration and issue reso…" at bounding box center [214, 162] width 236 height 14
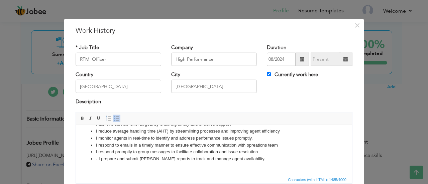
click at [98, 167] on li "- I prepare and submit shrinkage reports to track and manage agent availability." at bounding box center [214, 163] width 236 height 14
click at [251, 170] on li "I prepare and submit [PERSON_NAME] reports to track and manage agent availabili…" at bounding box center [214, 163] width 236 height 14
click at [250, 167] on li "I prepare and submit [PERSON_NAME] reports to track and manage agent availabili…" at bounding box center [214, 163] width 236 height 14
click at [98, 166] on li "- I prepare reports as needed to support business decisions and optimize operat…" at bounding box center [214, 163] width 236 height 14
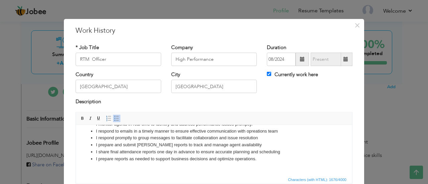
click at [257, 166] on li "I prepare reports as needed to support business decisions and optimize operatio…" at bounding box center [214, 163] width 236 height 14
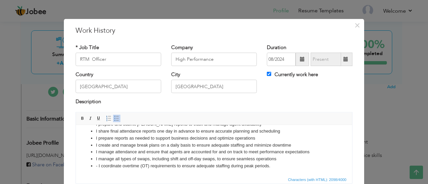
scroll to position [115, 0]
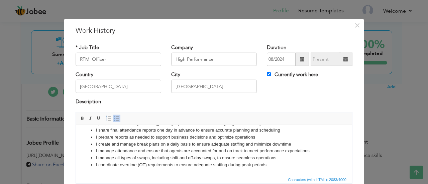
click at [279, 169] on li "I coordinate overtime (OT) requirements to ensure adequate staffing during peak…" at bounding box center [214, 165] width 236 height 7
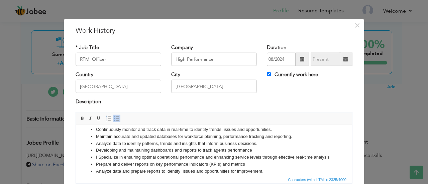
scroll to position [0, 0]
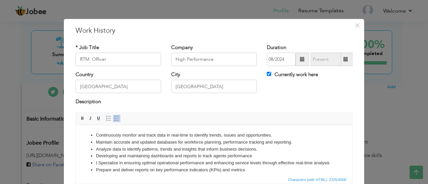
drag, startPoint x: 350, startPoint y: 160, endPoint x: 427, endPoint y: 255, distance: 121.8
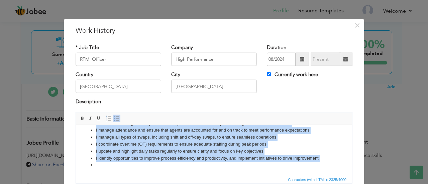
scroll to position [53, 0]
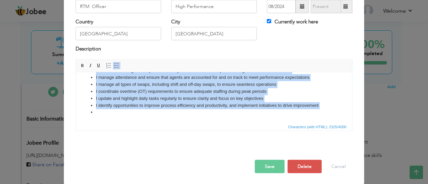
drag, startPoint x: 95, startPoint y: 80, endPoint x: 263, endPoint y: 119, distance: 172.5
click at [263, 119] on html "Continuously monitor and track data in real-time to identify trends, issues and…" at bounding box center [214, 32] width 276 height 180
copy ul "Continuously monitor and track data in real-time to identify trends, issues and…"
click at [106, 114] on li at bounding box center [214, 112] width 236 height 7
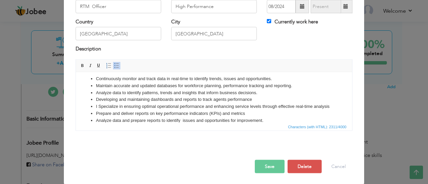
scroll to position [0, 0]
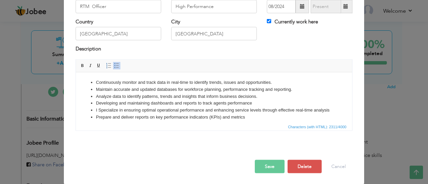
click at [149, 95] on li "Analyze data to identify patterns, trends and insights that inform business dec…" at bounding box center [214, 96] width 236 height 7
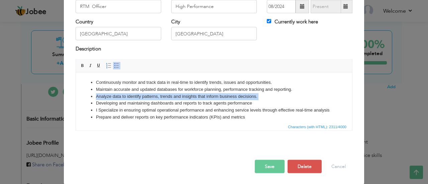
click at [149, 95] on li "Analyze data to identify patterns, trends and insights that inform business dec…" at bounding box center [214, 96] width 236 height 7
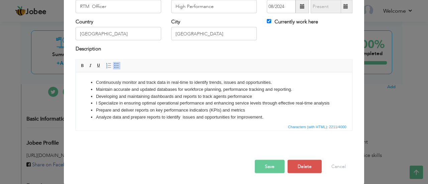
click at [177, 114] on li "Prepare and deliver reports on key performance indicators (KPIs) and metrics" at bounding box center [214, 110] width 236 height 7
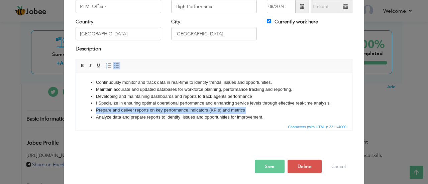
click at [177, 114] on li "Prepare and deliver reports on key performance indicators (KPIs) and metrics" at bounding box center [214, 110] width 236 height 7
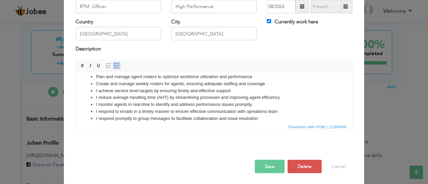
scroll to position [42, 0]
click at [242, 79] on li "Plan and manage agent rosters to optimize workforce utilization and performance" at bounding box center [214, 75] width 236 height 7
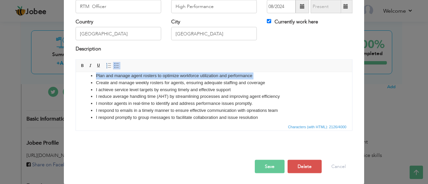
click at [242, 79] on li "Plan and manage agent rosters to optimize workforce utilization and performance" at bounding box center [214, 75] width 236 height 7
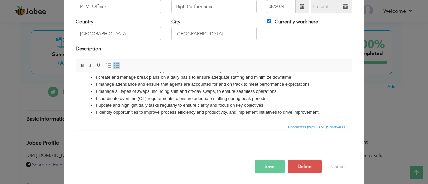
scroll to position [109, 0]
click at [267, 106] on li "I update and highlight daily tasks regularly to ensure clarity and focus on key…" at bounding box center [214, 105] width 236 height 7
click at [271, 100] on li "I coordinate overtime (OT) requirements to ensure adequate staffing during peak…" at bounding box center [214, 98] width 236 height 7
click at [277, 91] on li "I manage all types of swaps, including shift and off-day swaps, to ensure seaml…" at bounding box center [214, 91] width 236 height 7
click at [311, 82] on li "I manage attendance and ensure that agents are accounted for and on track to me…" at bounding box center [214, 84] width 236 height 7
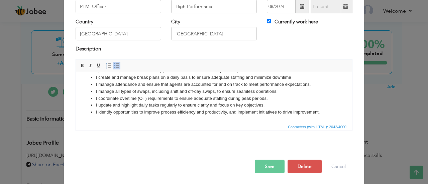
click at [295, 78] on li "I create and manage break plans on a daily basis to ensure adequate staffing an…" at bounding box center [214, 77] width 236 height 7
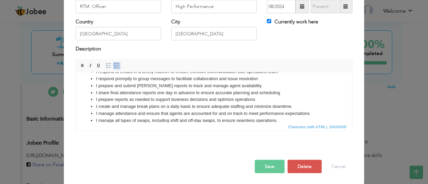
scroll to position [72, 0]
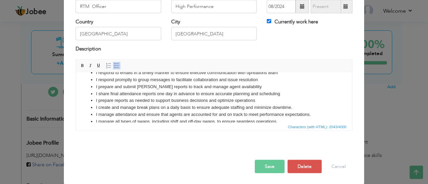
click at [260, 104] on li "I prepare reports as needed to support business decisions and optimize operatio…" at bounding box center [214, 100] width 236 height 7
click at [284, 97] on li "I share final attendance reports one day in advance to ensure accurate planning…" at bounding box center [214, 93] width 236 height 7
click at [245, 90] on li "I prepare and submit shrinkage reports to track and manage agent availability" at bounding box center [214, 86] width 236 height 7
click at [258, 83] on li "I respond promptly to group messages to facilitate collaboration and issue reso…" at bounding box center [214, 79] width 236 height 7
click at [280, 76] on li "I respond to emails in a timely manner to ensure effective communication with o…" at bounding box center [214, 72] width 236 height 7
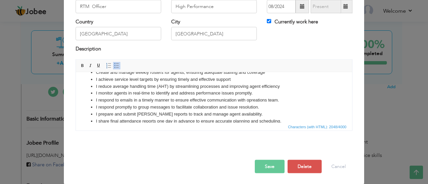
scroll to position [35, 0]
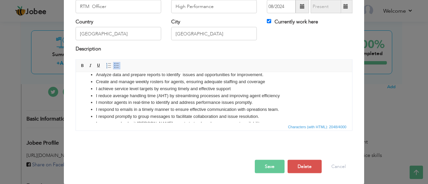
click at [266, 85] on li "Create and manage weekly rosters for agents, ensuring adequate staffing and cov…" at bounding box center [214, 81] width 236 height 7
click at [234, 92] on li "I achieve service level targets by ensuring timely and effective support" at bounding box center [214, 88] width 236 height 7
click at [281, 99] on li "I reduce average handling time (AHT) by streamlining processes and improving ag…" at bounding box center [214, 95] width 236 height 7
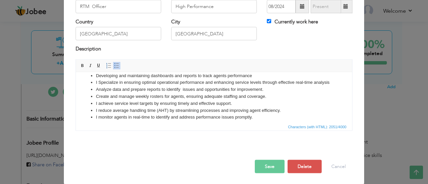
scroll to position [14, 0]
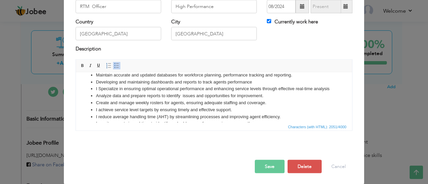
click at [254, 83] on li "Developing and maintaining dashboards and reports to track agents performance" at bounding box center [214, 82] width 236 height 7
click at [116, 92] on li "I Specialize in ensuring optimal operational performance and enhancing service …" at bounding box center [214, 88] width 236 height 7
click at [266, 164] on button "Save" at bounding box center [270, 166] width 30 height 13
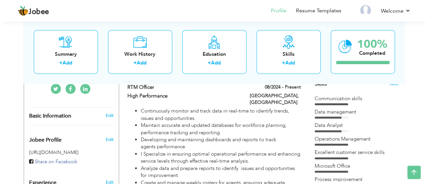
scroll to position [155, 0]
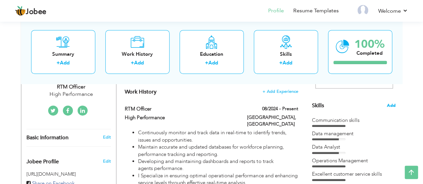
click at [390, 103] on span "Add" at bounding box center [391, 106] width 9 height 6
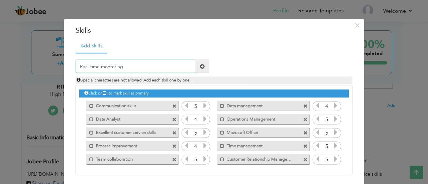
click at [111, 65] on input "Real-time montering" at bounding box center [136, 66] width 120 height 13
drag, startPoint x: 111, startPoint y: 65, endPoint x: 222, endPoint y: 66, distance: 111.1
click at [222, 66] on div "Real-time montering Duplicate entry Special characters are not allowed. Add eac…" at bounding box center [214, 72] width 287 height 24
click at [110, 67] on input "Real-time montering" at bounding box center [136, 66] width 120 height 13
click at [125, 67] on input "Real-time montring" at bounding box center [136, 66] width 120 height 13
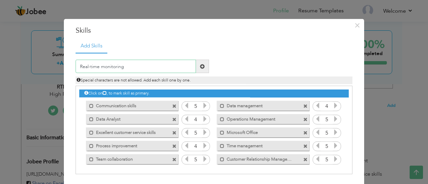
type input "Real-time monitoring"
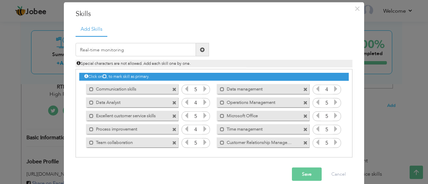
scroll to position [20, 0]
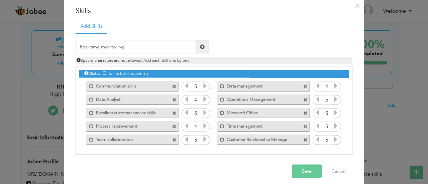
click at [305, 173] on button "Save" at bounding box center [307, 171] width 30 height 13
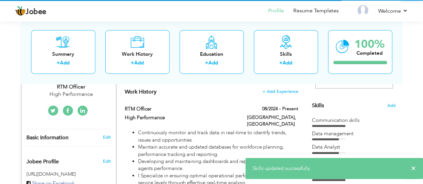
click at [202, 158] on li "Developing and maintaining dashboards and reports to track agents performance." at bounding box center [218, 165] width 160 height 14
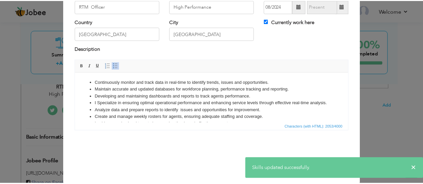
scroll to position [0, 0]
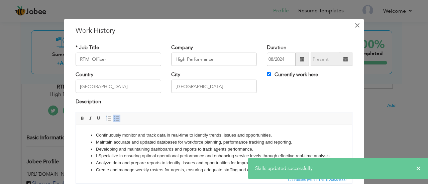
click at [355, 22] on span "×" at bounding box center [358, 25] width 6 height 12
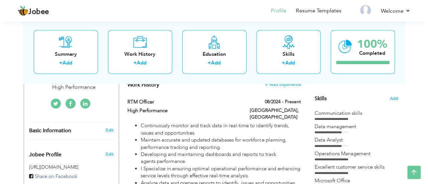
scroll to position [161, 0]
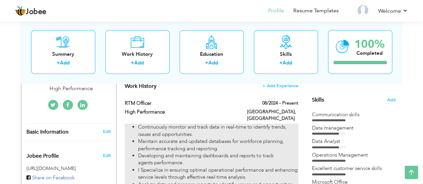
click at [222, 145] on li "Maintain accurate and updated databases for workforce planning, performance tra…" at bounding box center [218, 145] width 160 height 14
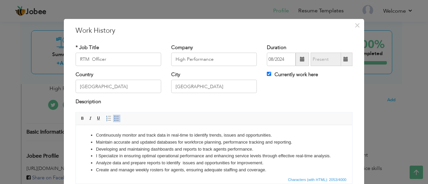
click at [372, 108] on div "× Work History * Job Title RTM Officer Company High Performance Duration" at bounding box center [214, 92] width 428 height 184
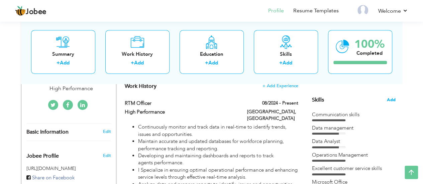
click at [391, 101] on span "Add" at bounding box center [391, 100] width 9 height 6
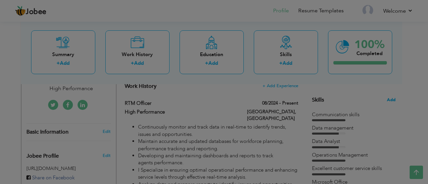
scroll to position [0, 0]
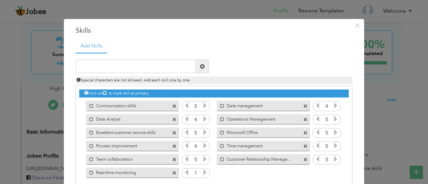
click at [202, 174] on icon at bounding box center [205, 173] width 6 height 6
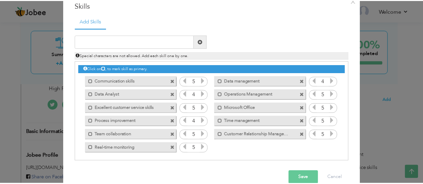
scroll to position [37, 0]
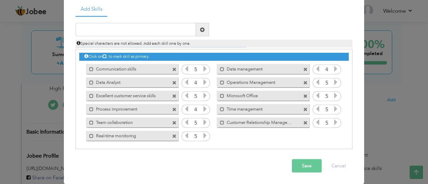
click at [308, 168] on button "Save" at bounding box center [307, 166] width 30 height 13
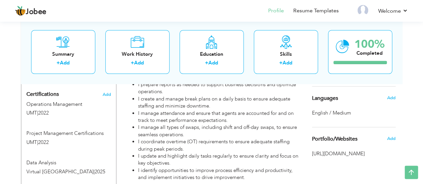
scroll to position [384, 0]
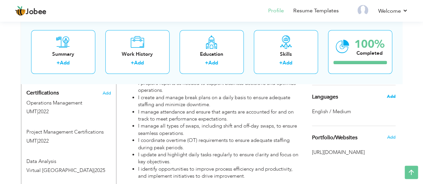
click at [392, 96] on span "Add" at bounding box center [391, 97] width 9 height 6
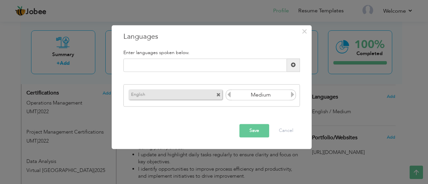
click at [292, 96] on icon at bounding box center [293, 95] width 6 height 6
click at [232, 95] on icon at bounding box center [229, 95] width 6 height 6
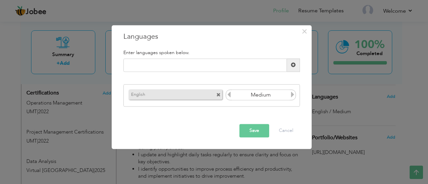
click at [232, 95] on icon at bounding box center [229, 95] width 6 height 6
click at [293, 95] on icon at bounding box center [293, 95] width 6 height 6
click at [292, 65] on span at bounding box center [293, 65] width 5 height 5
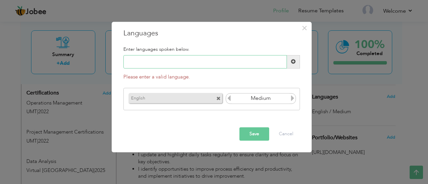
click at [226, 60] on input "text" at bounding box center [206, 61] width 164 height 13
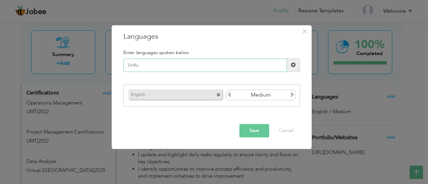
type input "Urdu"
click at [294, 66] on span at bounding box center [293, 65] width 5 height 5
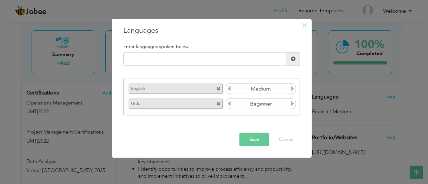
click at [292, 103] on icon at bounding box center [293, 104] width 6 height 6
click at [253, 136] on button "Save" at bounding box center [255, 139] width 30 height 13
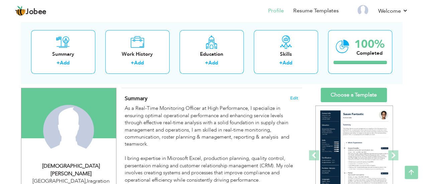
scroll to position [19, 0]
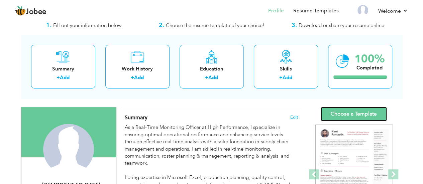
click at [346, 110] on link "Choose a Template" at bounding box center [354, 114] width 66 height 14
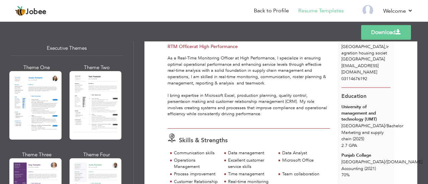
scroll to position [487, 0]
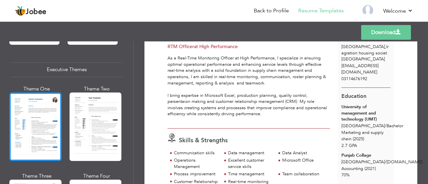
click at [46, 132] on div at bounding box center [35, 127] width 52 height 69
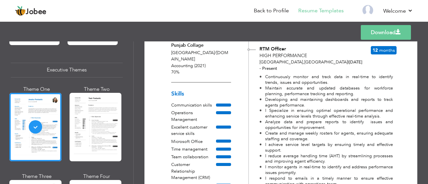
scroll to position [155, 0]
click at [373, 30] on link "Download" at bounding box center [386, 32] width 50 height 15
